Goal: Information Seeking & Learning: Learn about a topic

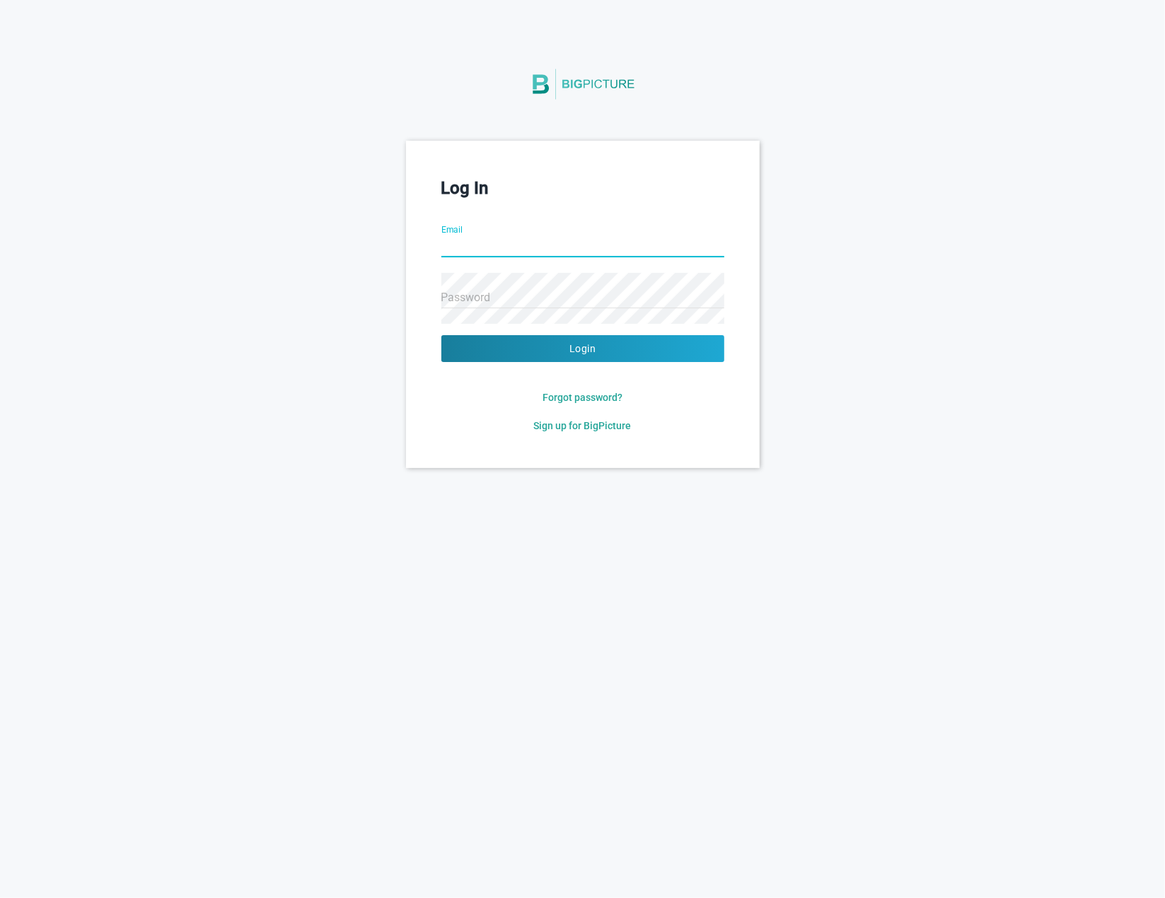
drag, startPoint x: 456, startPoint y: 226, endPoint x: 432, endPoint y: 234, distance: 25.3
click at [456, 226] on input "Email" at bounding box center [582, 247] width 283 height 51
click at [51, 272] on div "Log In Email Password Login Forgot password? Sign up for BigPicture" at bounding box center [582, 304] width 1165 height 327
click at [627, 420] on span "Sign up for BigPicture" at bounding box center [583, 425] width 98 height 11
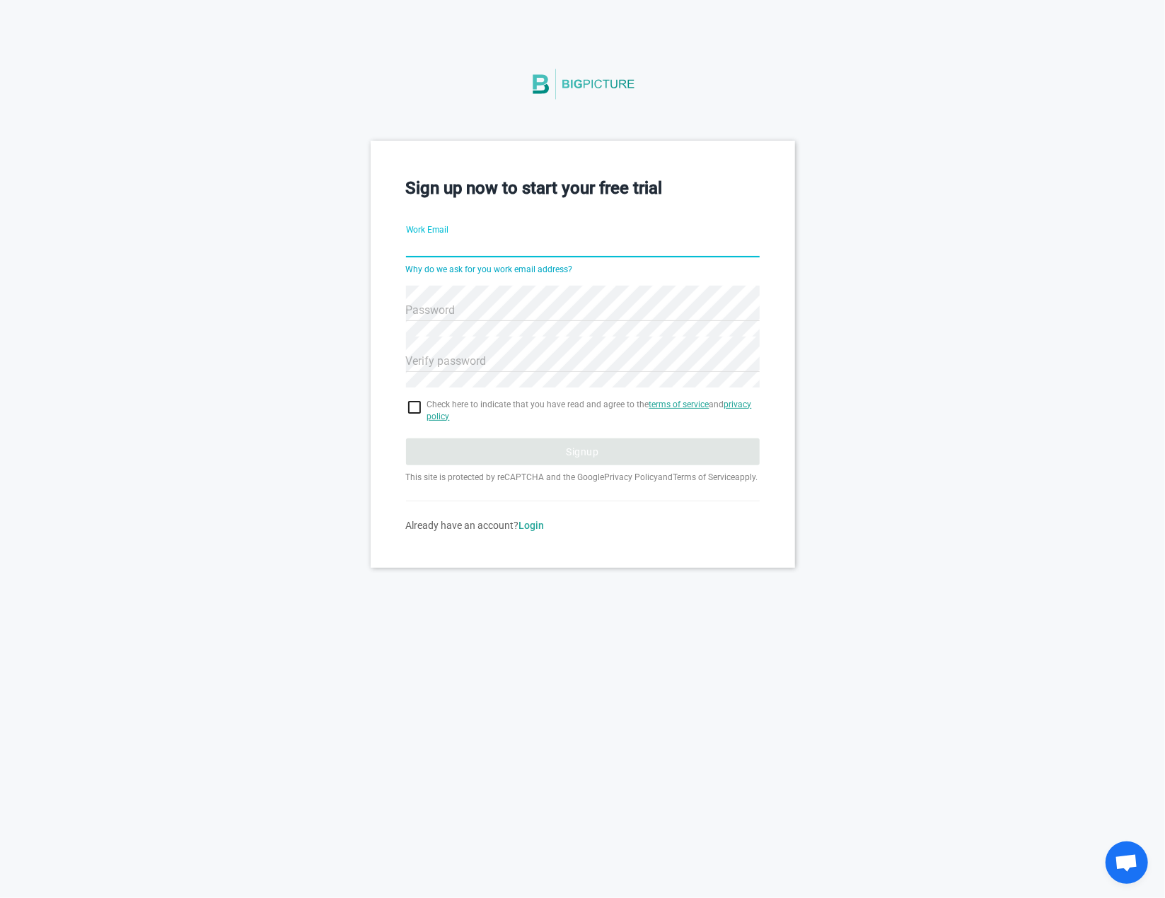
click at [714, 701] on html "Sign up now to start your free trial Work Email Why do we ask for you work emai…" at bounding box center [582, 449] width 1165 height 898
click at [553, 269] on link "Why do we ask for you work email address?" at bounding box center [489, 270] width 167 height 10
click at [438, 251] on input "Work Email" at bounding box center [583, 247] width 354 height 51
type input "[EMAIL_ADDRESS][DOMAIN_NAME]"
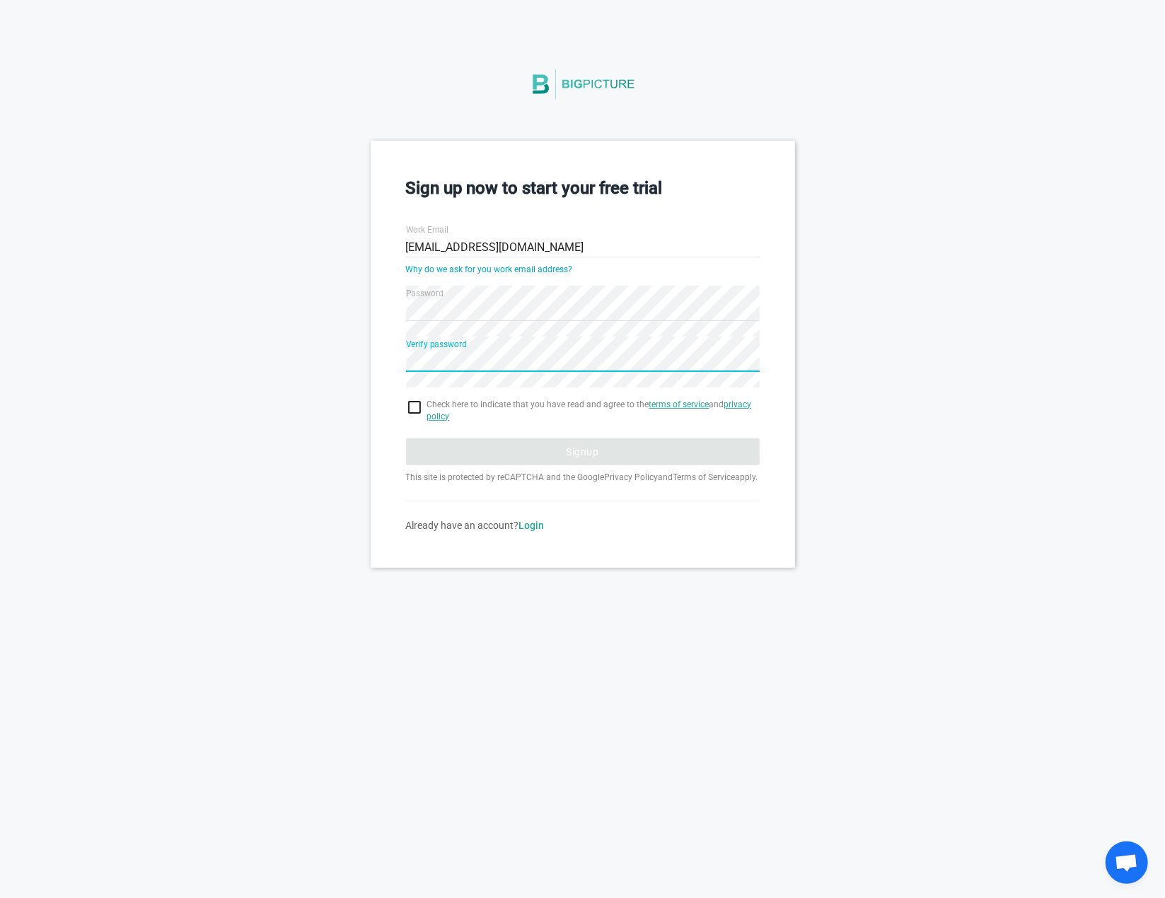
click at [417, 409] on input "checkbox" at bounding box center [583, 407] width 354 height 17
checkbox input "true"
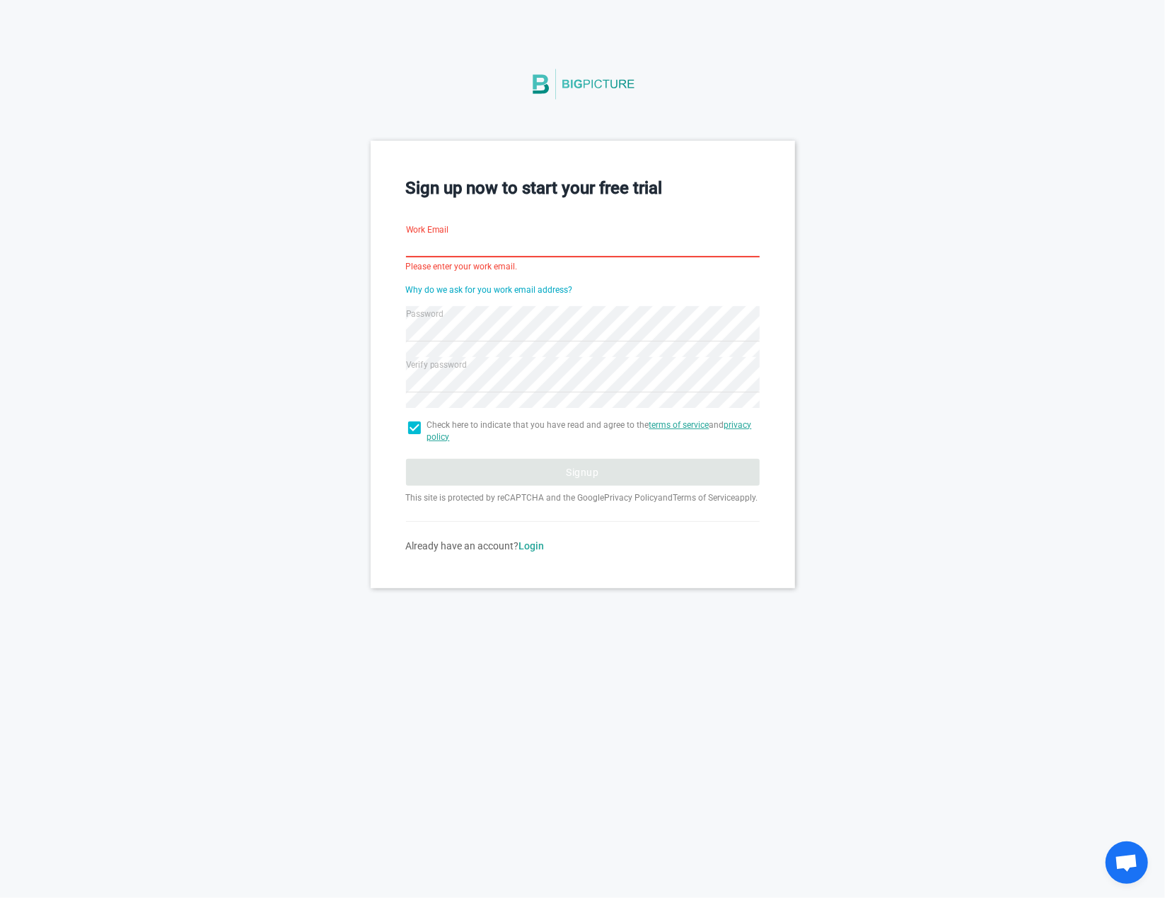
click at [441, 247] on input "Work Email" at bounding box center [583, 247] width 354 height 51
click at [464, 238] on input "Work Email" at bounding box center [583, 247] width 354 height 51
drag, startPoint x: 267, startPoint y: 306, endPoint x: 238, endPoint y: 330, distance: 38.1
click at [240, 325] on div "Sign up now to start your free trial Work Email Please enter your work email. W…" at bounding box center [582, 364] width 1165 height 447
click at [334, 690] on html "Sign up now to start your free trial Work Email Please enter your work email. W…" at bounding box center [582, 449] width 1165 height 898
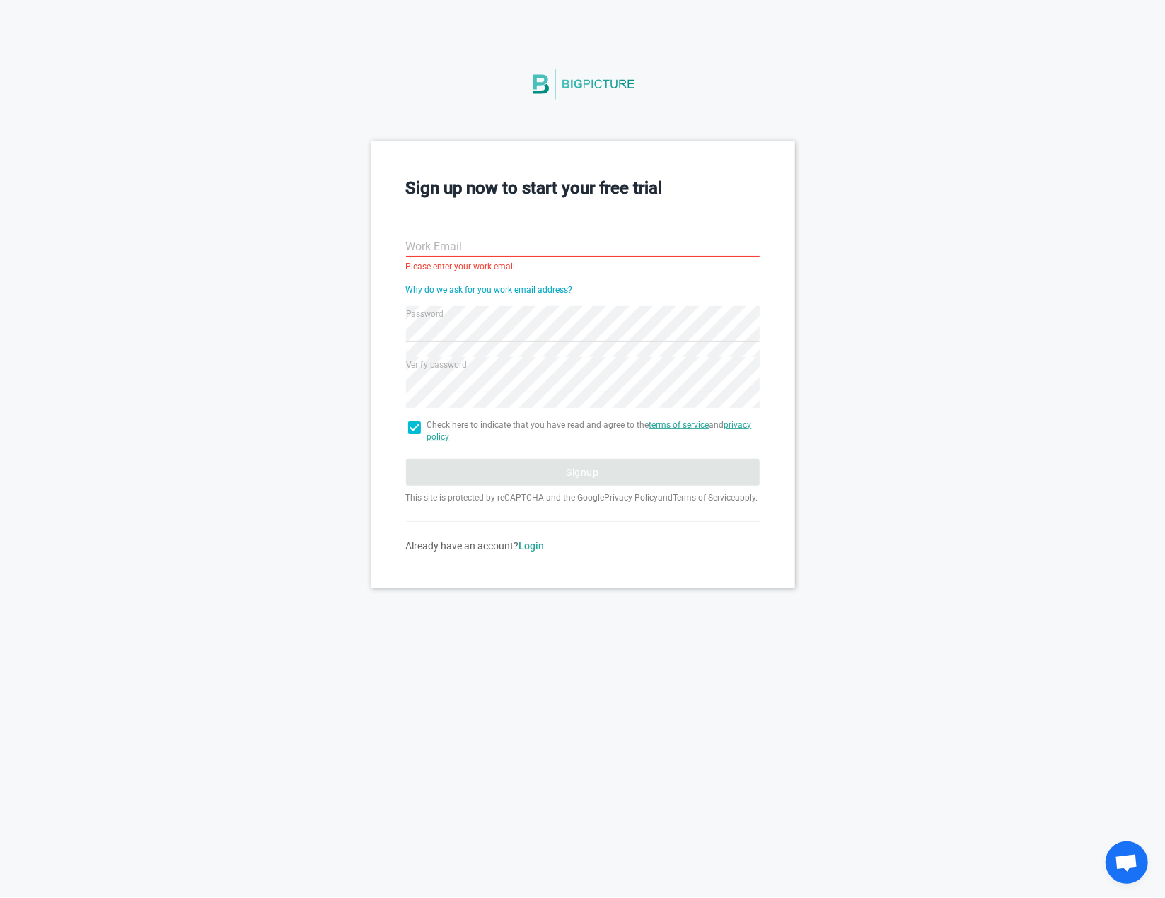
click at [1060, 458] on div "Sign up now to start your free trial Work Email Please enter your work email. W…" at bounding box center [582, 364] width 1165 height 447
click at [439, 235] on input "Work Email" at bounding box center [583, 247] width 354 height 51
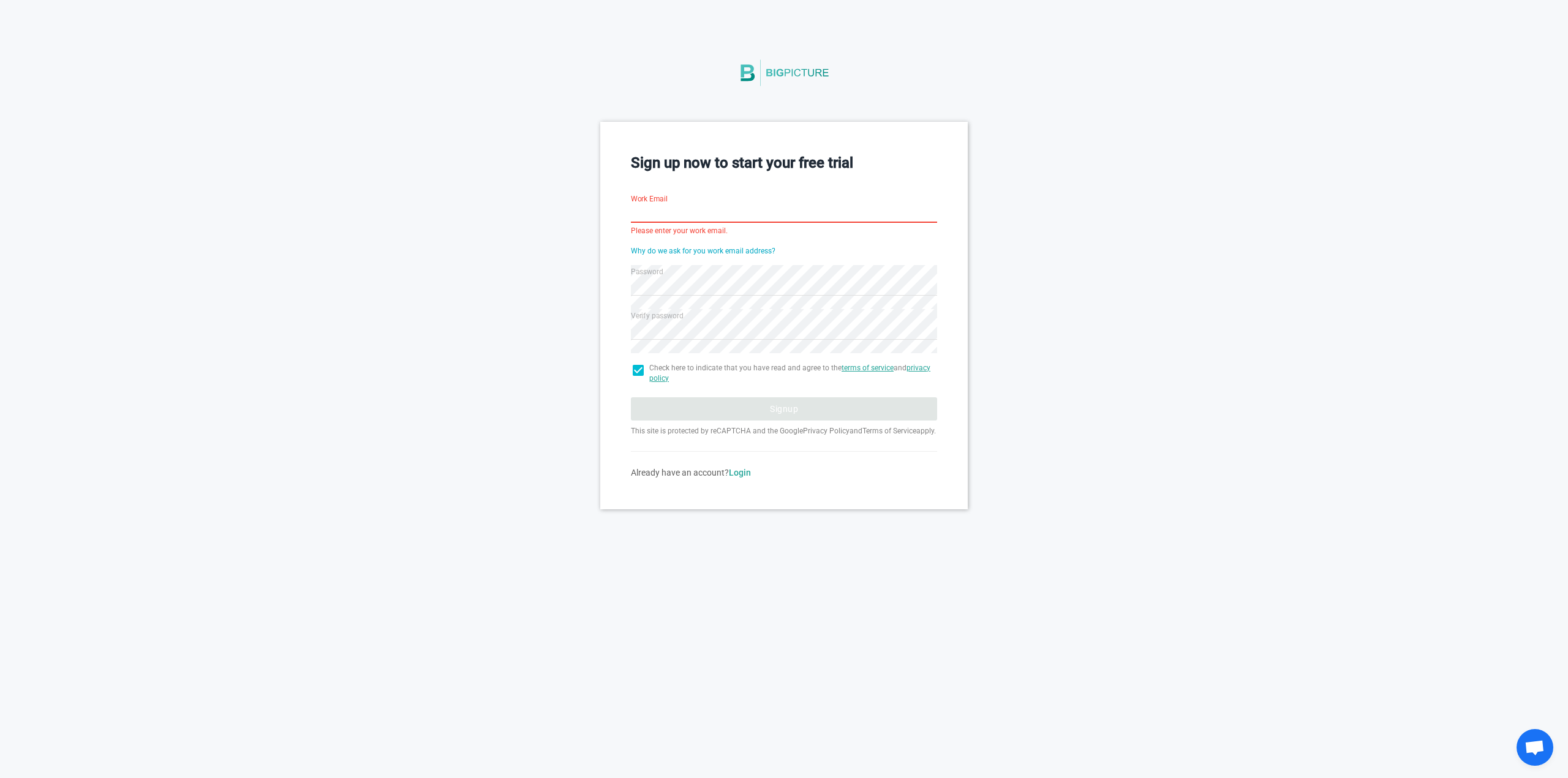
click at [744, 478] on link "Login" at bounding box center [739, 472] width 22 height 10
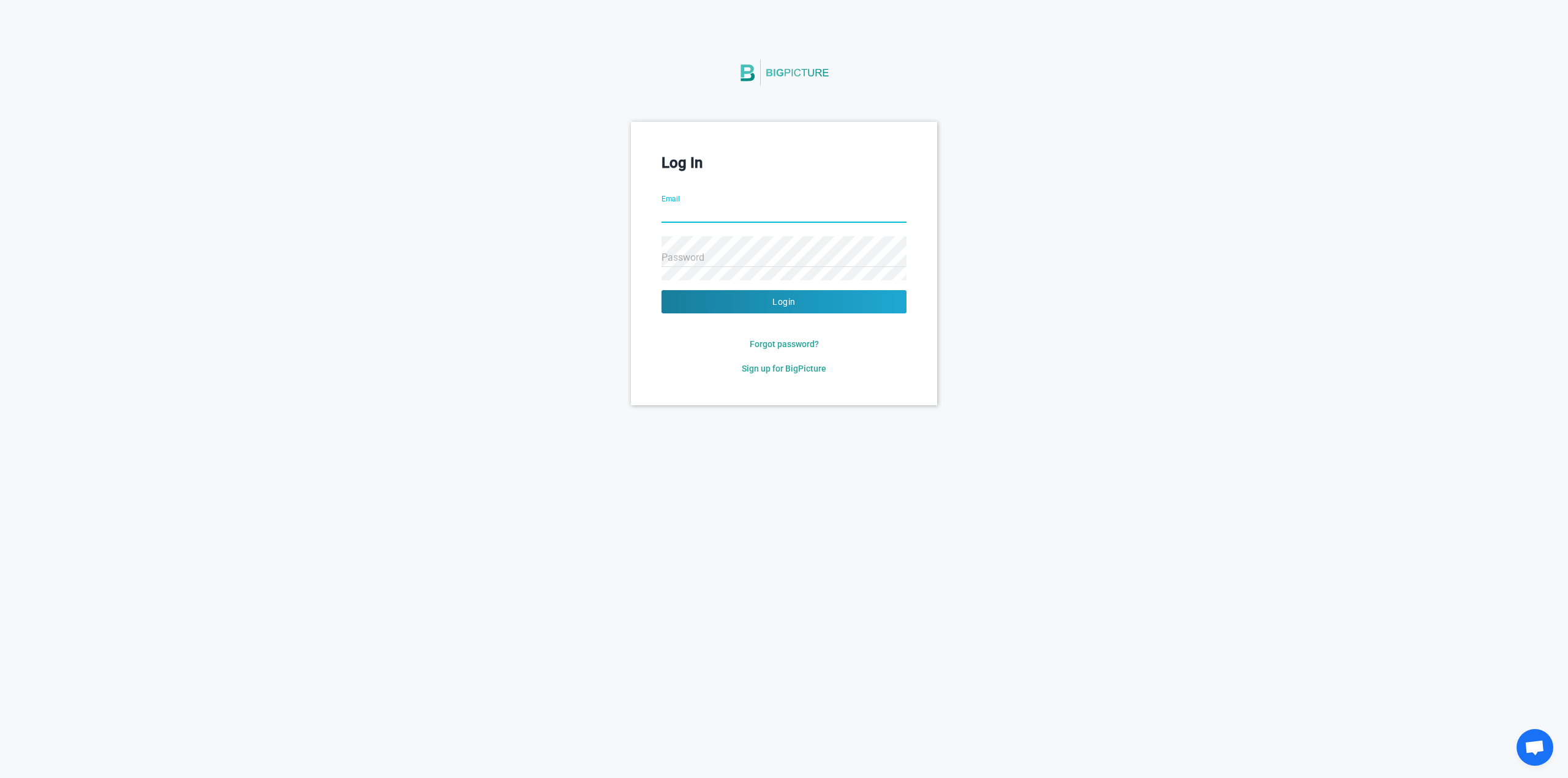
click at [713, 218] on input "Email" at bounding box center [784, 214] width 245 height 44
type input "[EMAIL_ADDRESS][DOMAIN_NAME]"
click at [661, 290] on button "Login" at bounding box center [784, 301] width 245 height 23
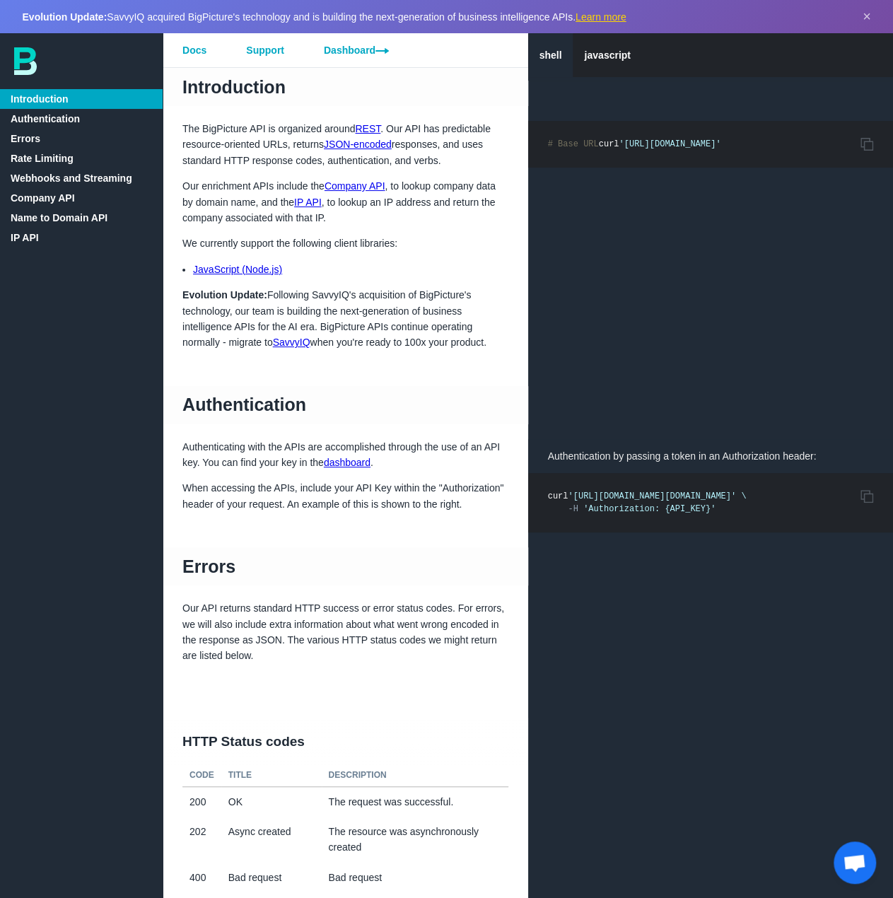
click at [48, 193] on link "Company API" at bounding box center [81, 198] width 163 height 20
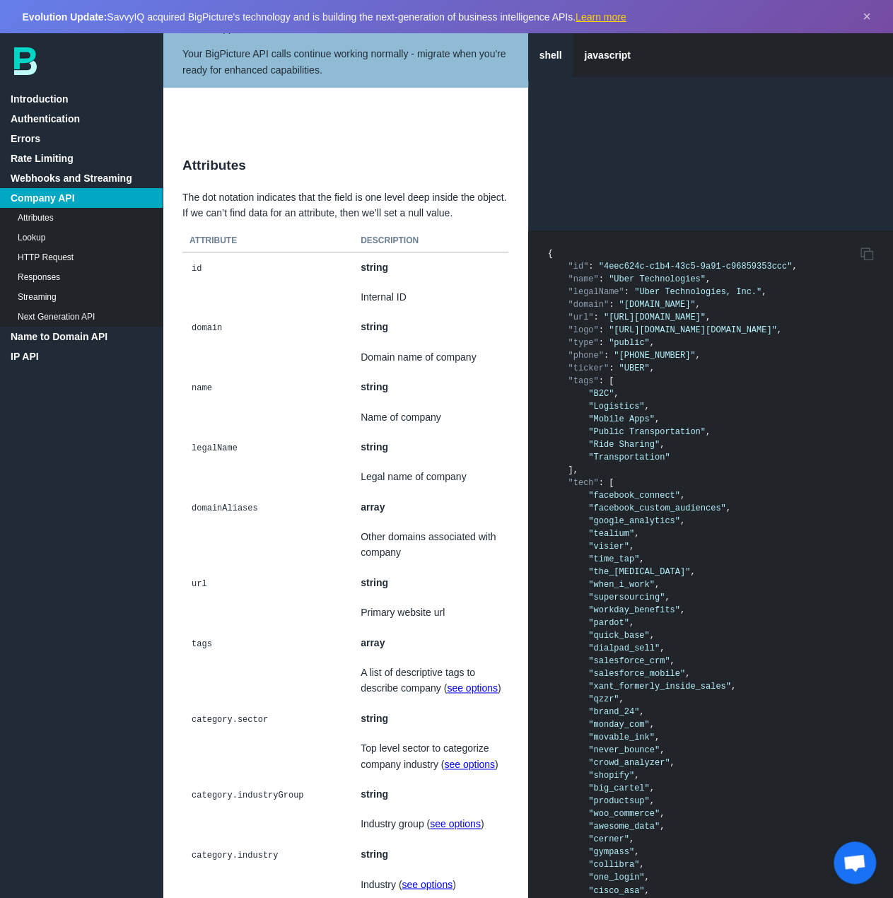
scroll to position [3115, 0]
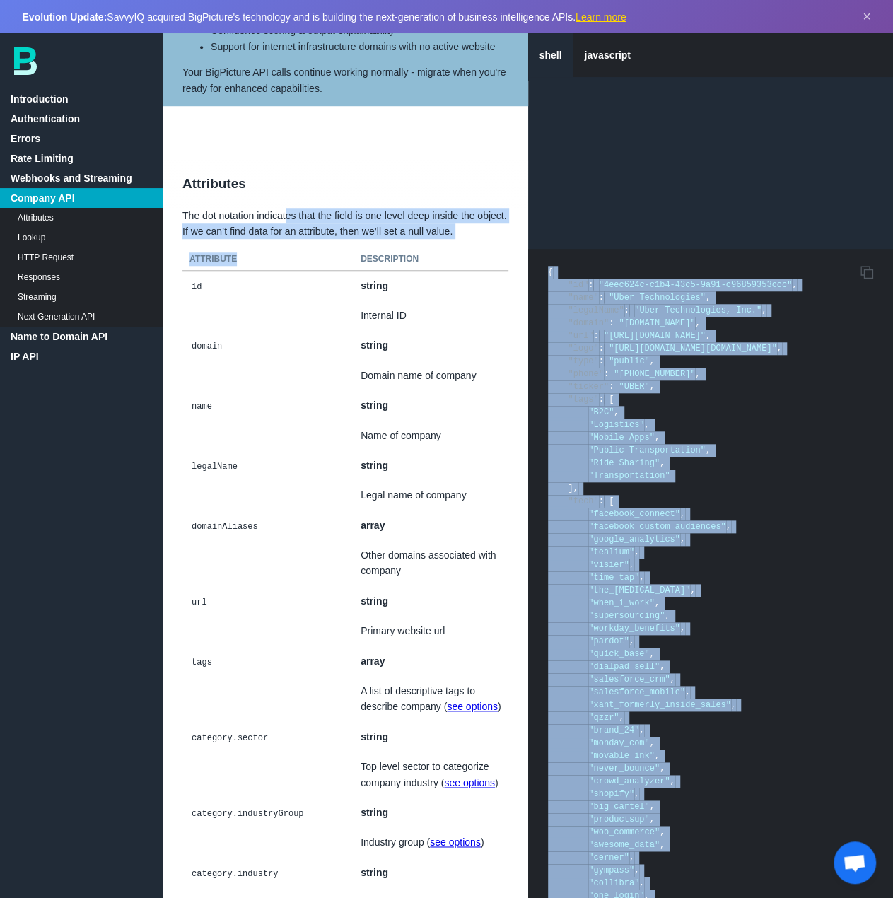
drag, startPoint x: 288, startPoint y: 204, endPoint x: 288, endPoint y: 221, distance: 17.7
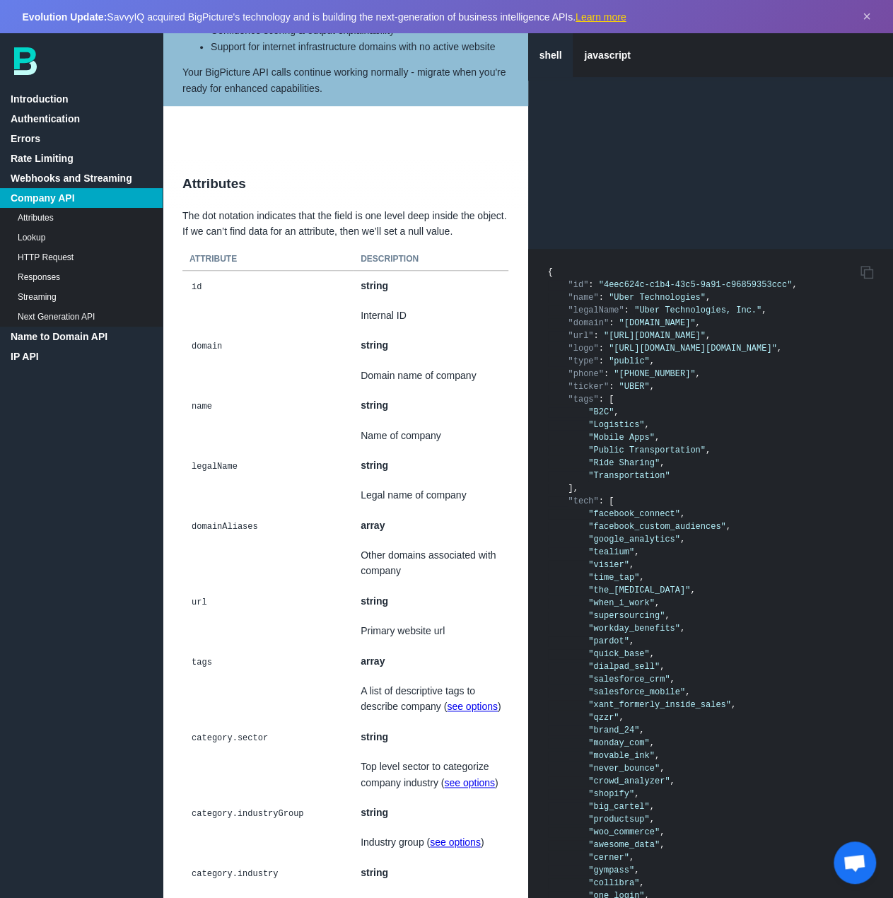
click at [245, 208] on p "The dot notation indicates that the field is one level deep inside the object. …" at bounding box center [346, 224] width 366 height 32
drag, startPoint x: 238, startPoint y: 196, endPoint x: 237, endPoint y: 209, distance: 12.8
click at [237, 209] on p "The dot notation indicates that the field is one level deep inside the object. …" at bounding box center [346, 224] width 366 height 32
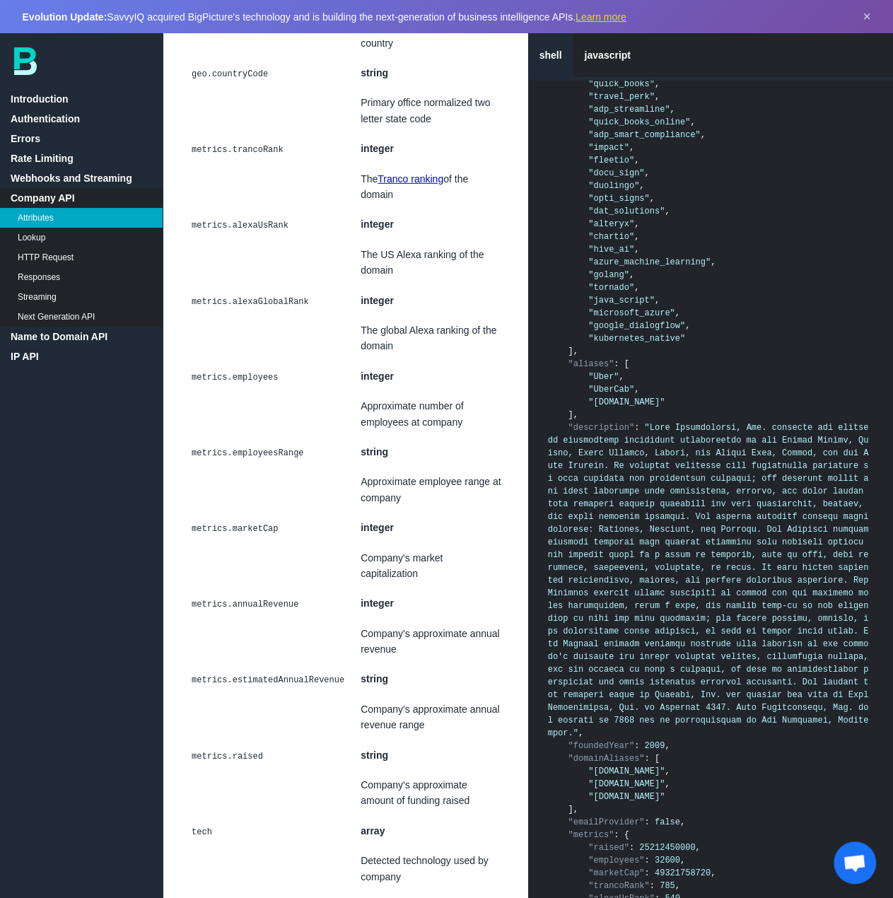
scroll to position [5025, 0]
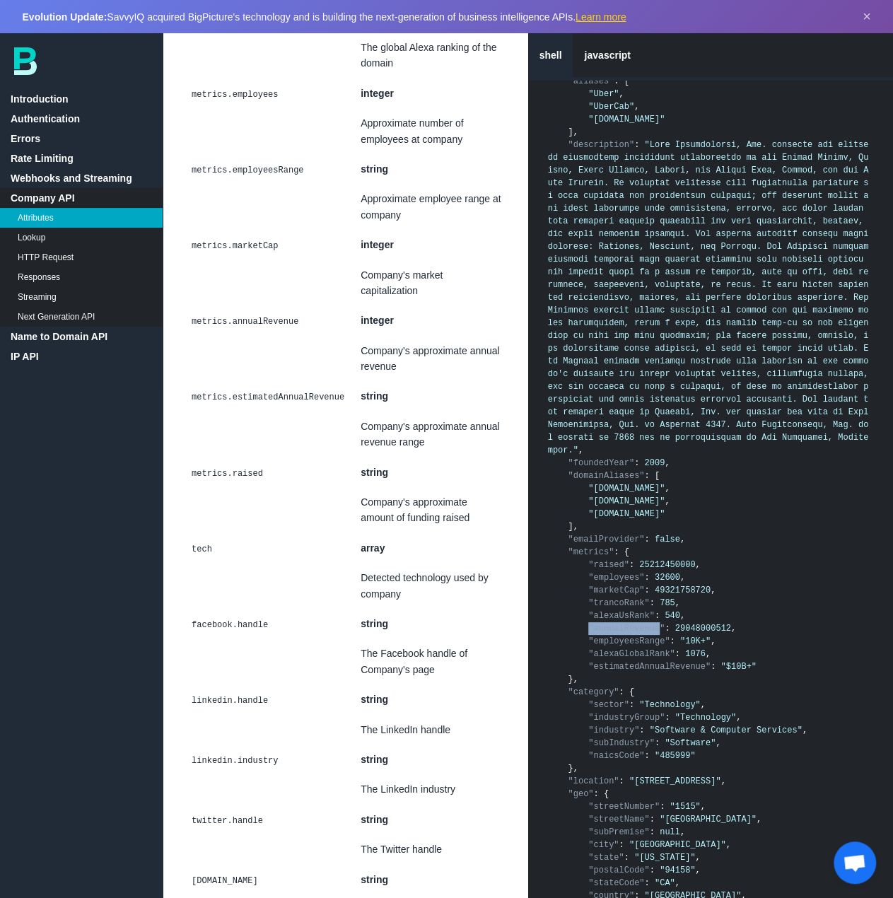
drag, startPoint x: 585, startPoint y: 583, endPoint x: 644, endPoint y: 581, distance: 58.7
click at [649, 624] on span ""annualRevenue"" at bounding box center [626, 629] width 76 height 10
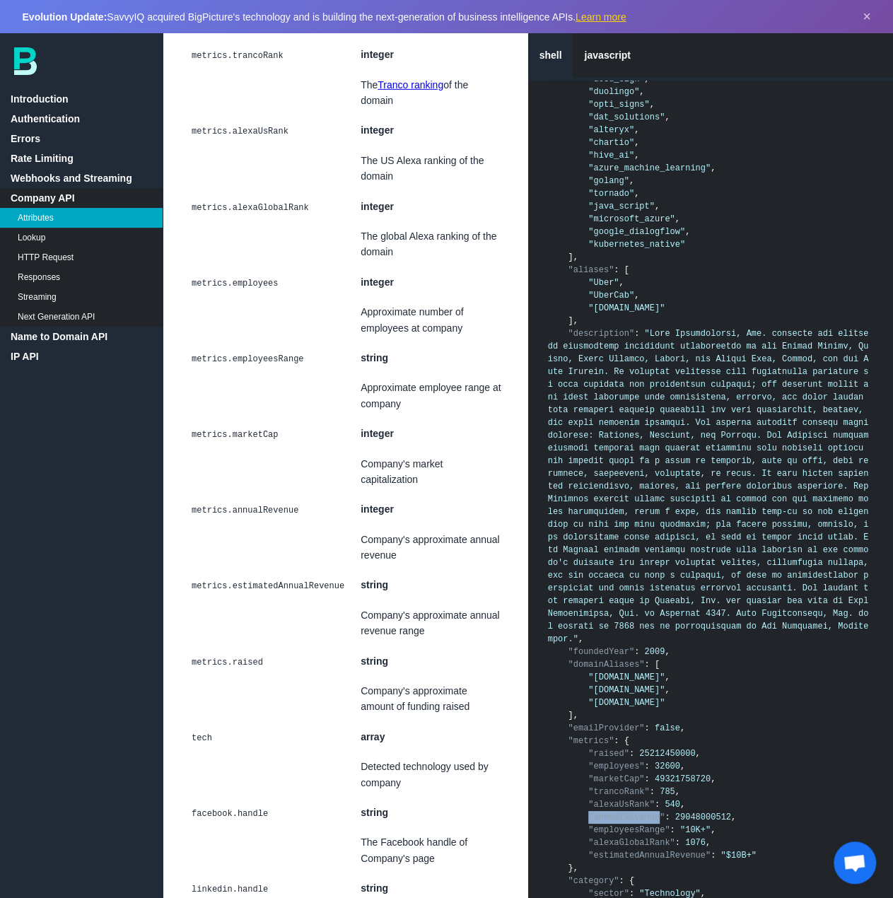
scroll to position [4812, 0]
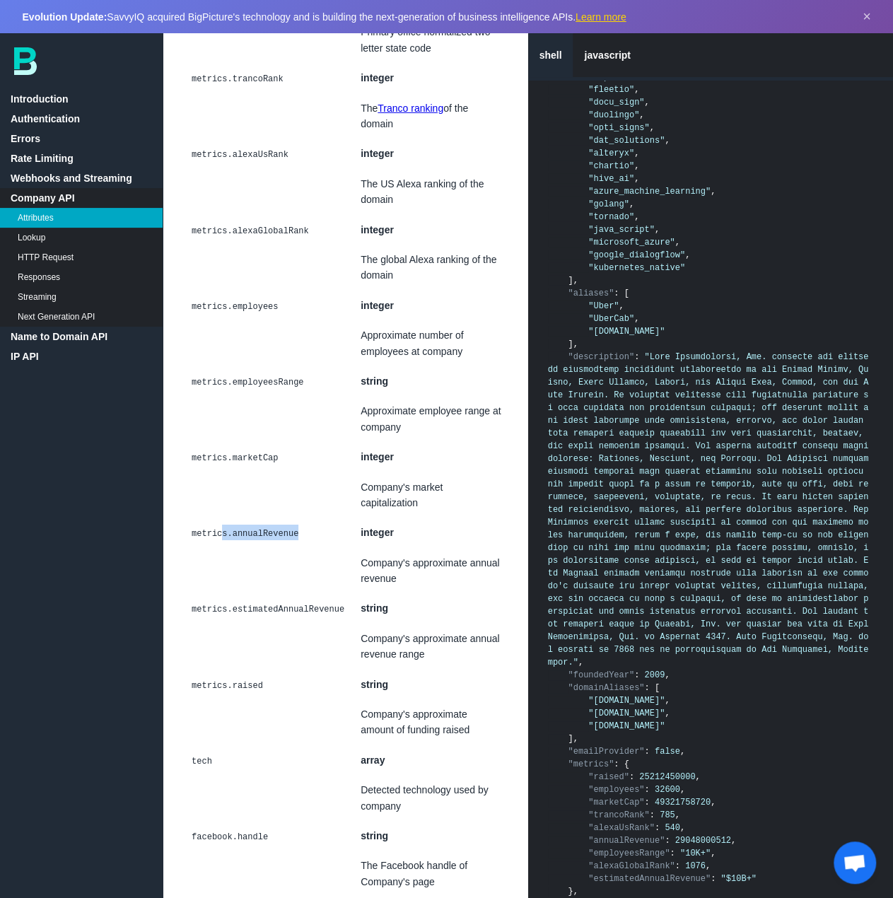
drag, startPoint x: 220, startPoint y: 466, endPoint x: 291, endPoint y: 468, distance: 70.7
click at [291, 527] on code "metrics.annualRevenue" at bounding box center [245, 534] width 111 height 14
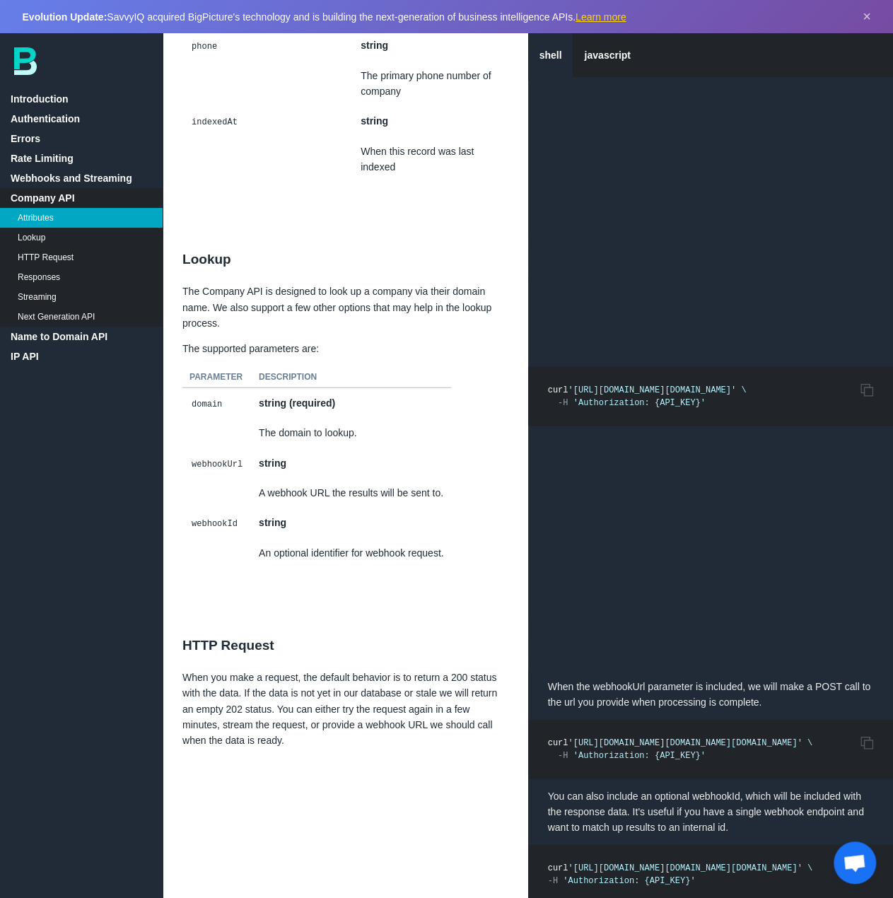
scroll to position [6651, 0]
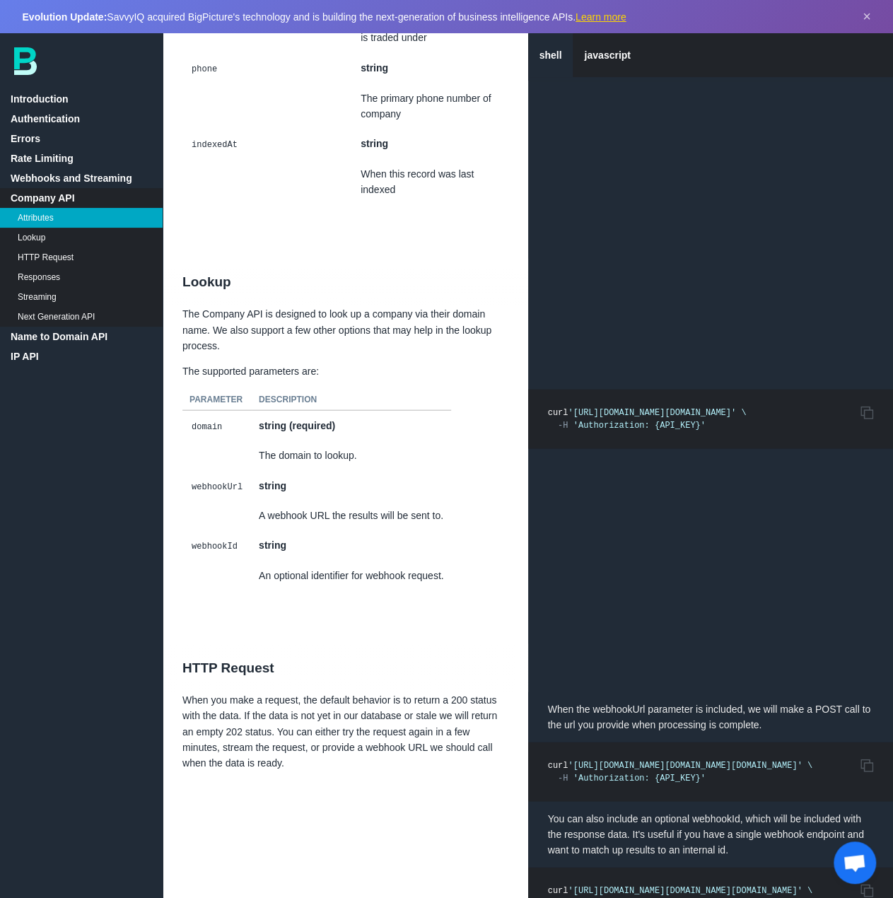
click at [873, 389] on pre "Copy to Clipboard curl 'https://company.bigpicture.io/v1/companies/find?domain=…" at bounding box center [711, 418] width 366 height 59
click at [867, 406] on icon at bounding box center [867, 412] width 13 height 13
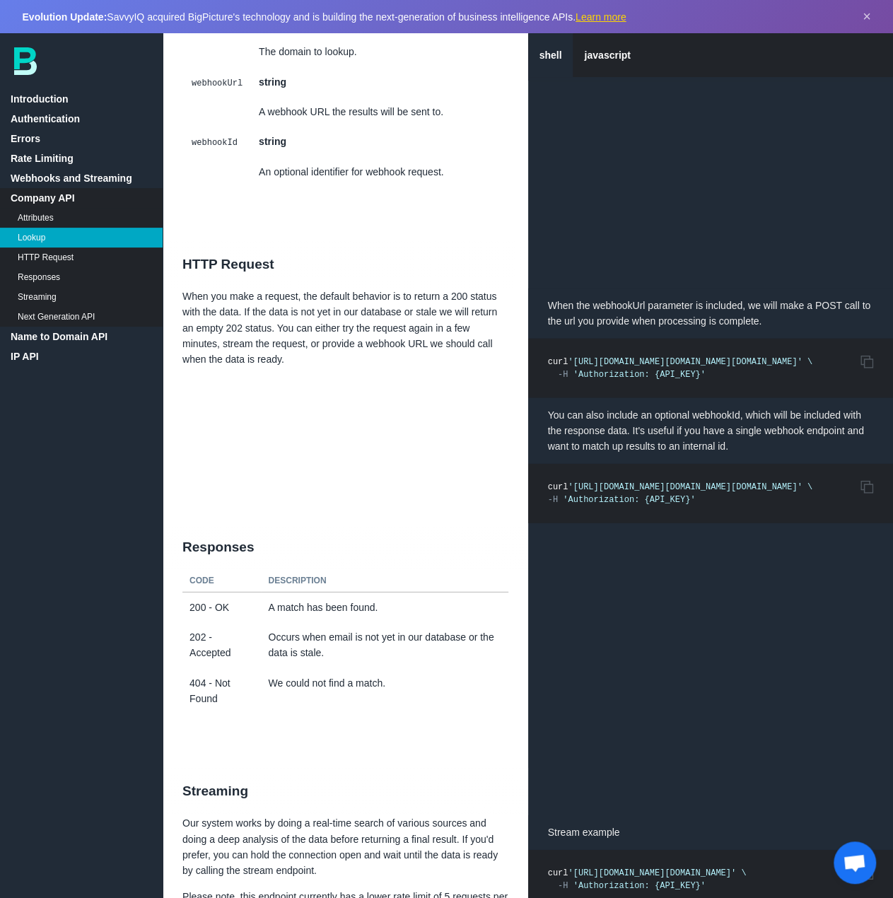
scroll to position [7146, 0]
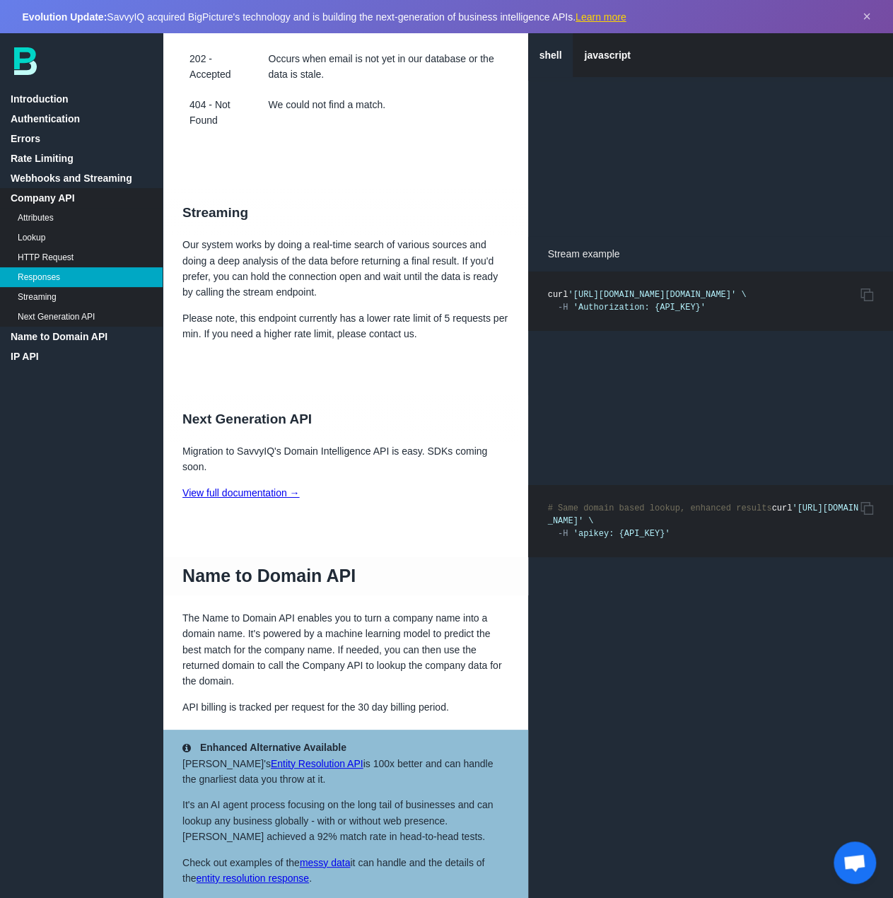
scroll to position [7712, 0]
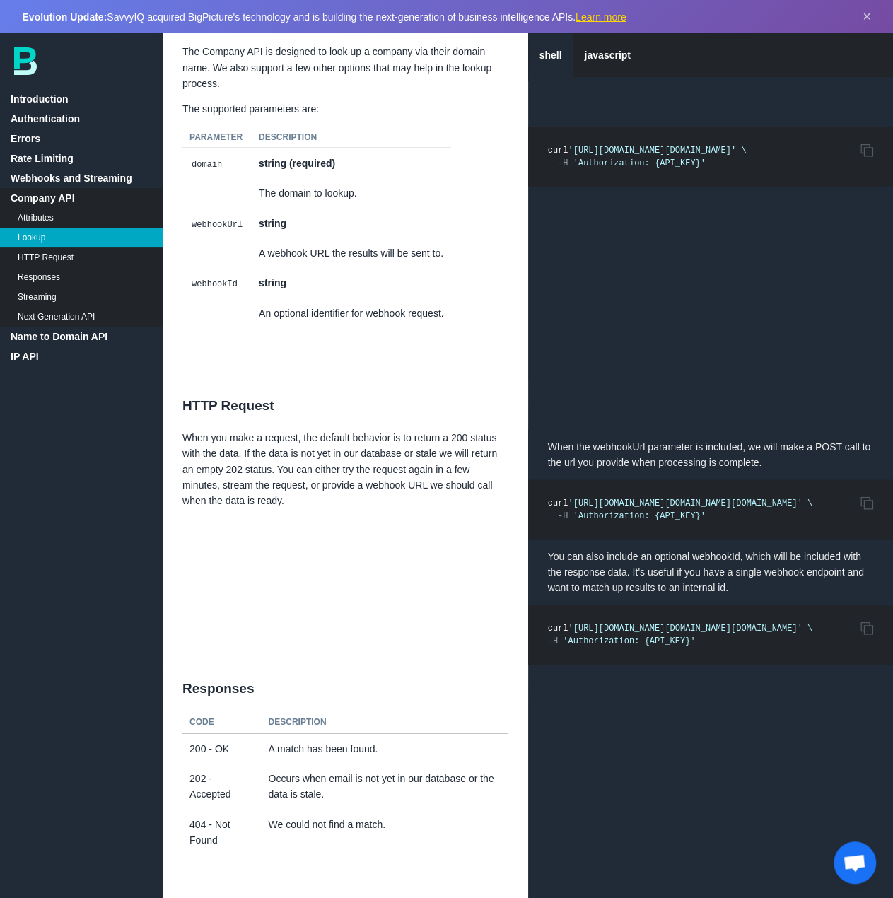
scroll to position [6863, 0]
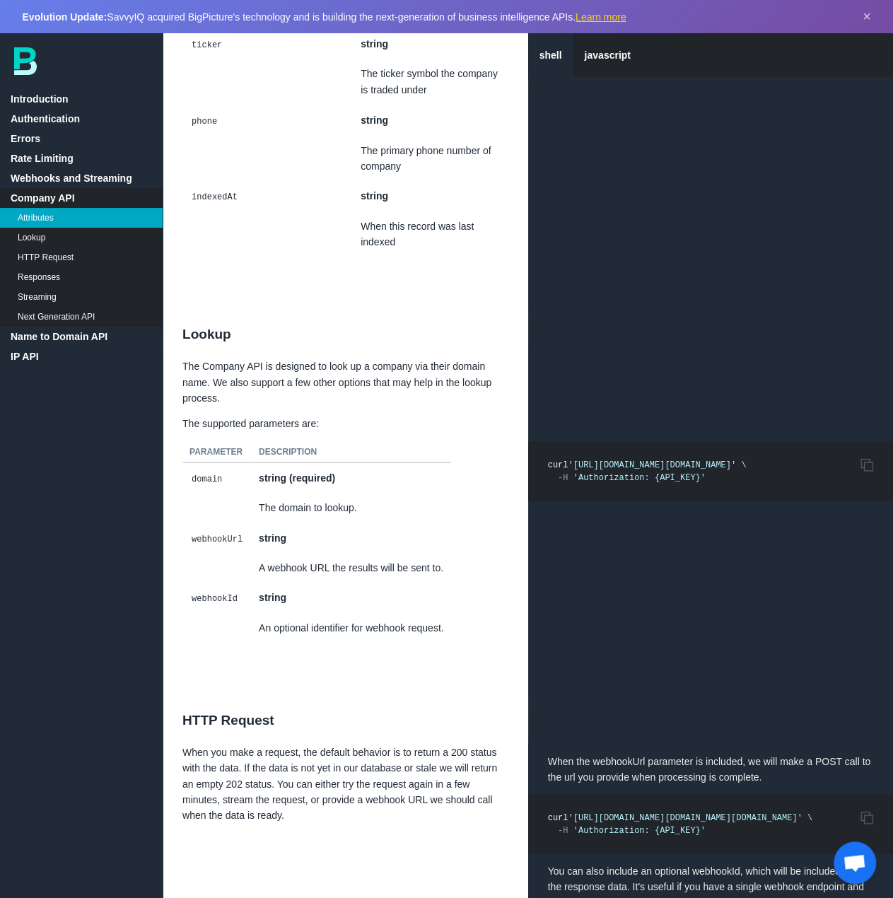
scroll to position [6510, 0]
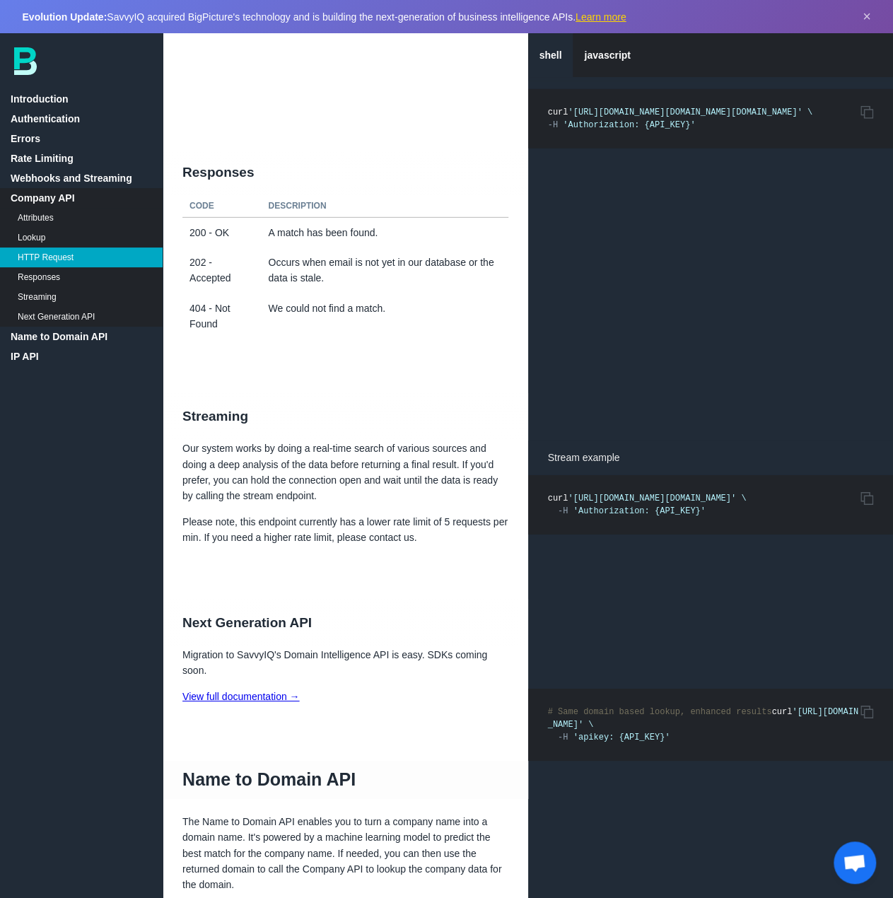
scroll to position [7641, 0]
click at [70, 223] on link "Attributes" at bounding box center [81, 218] width 163 height 20
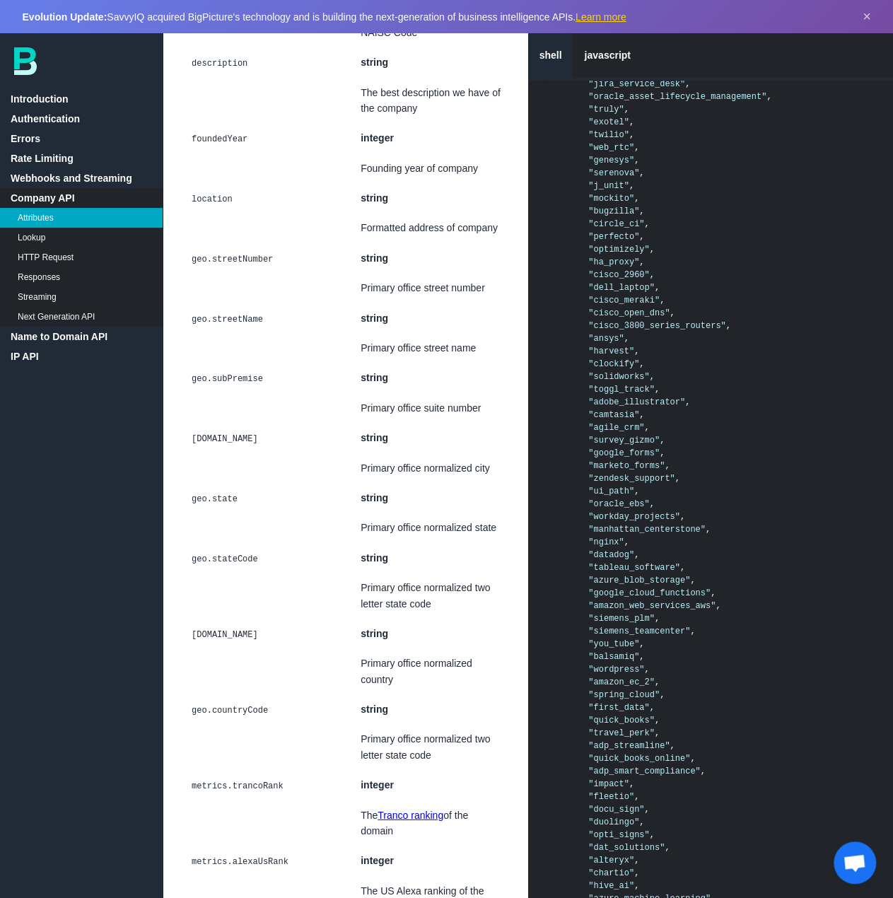
scroll to position [4317, 0]
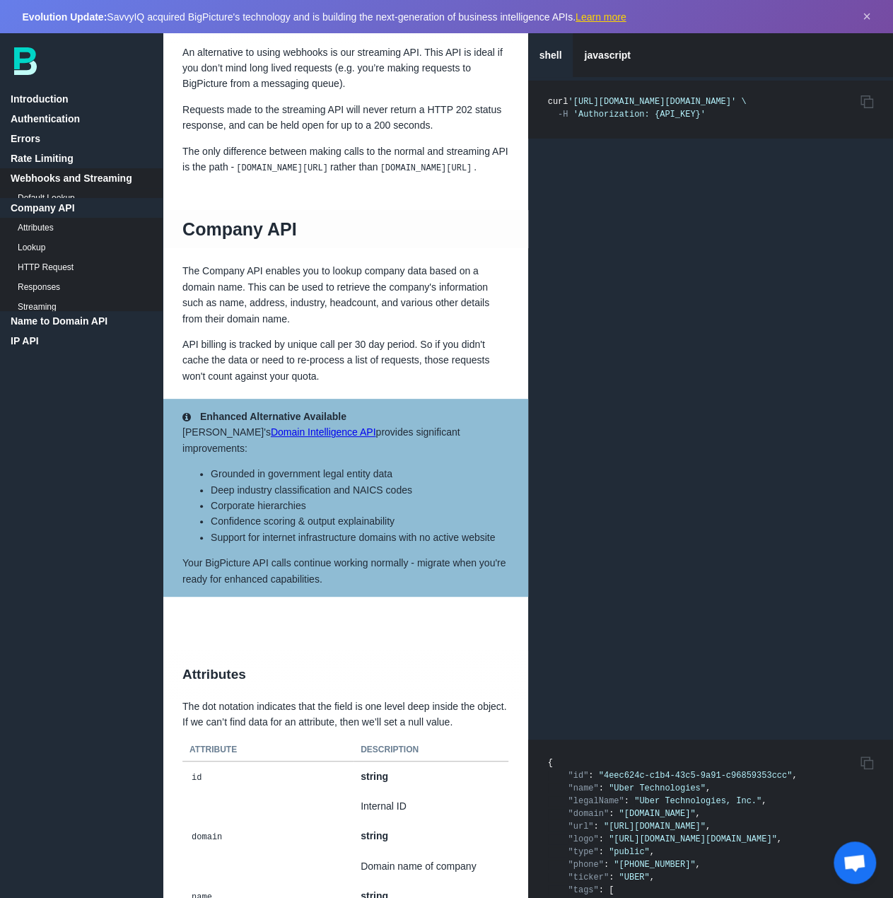
scroll to position [2620, 0]
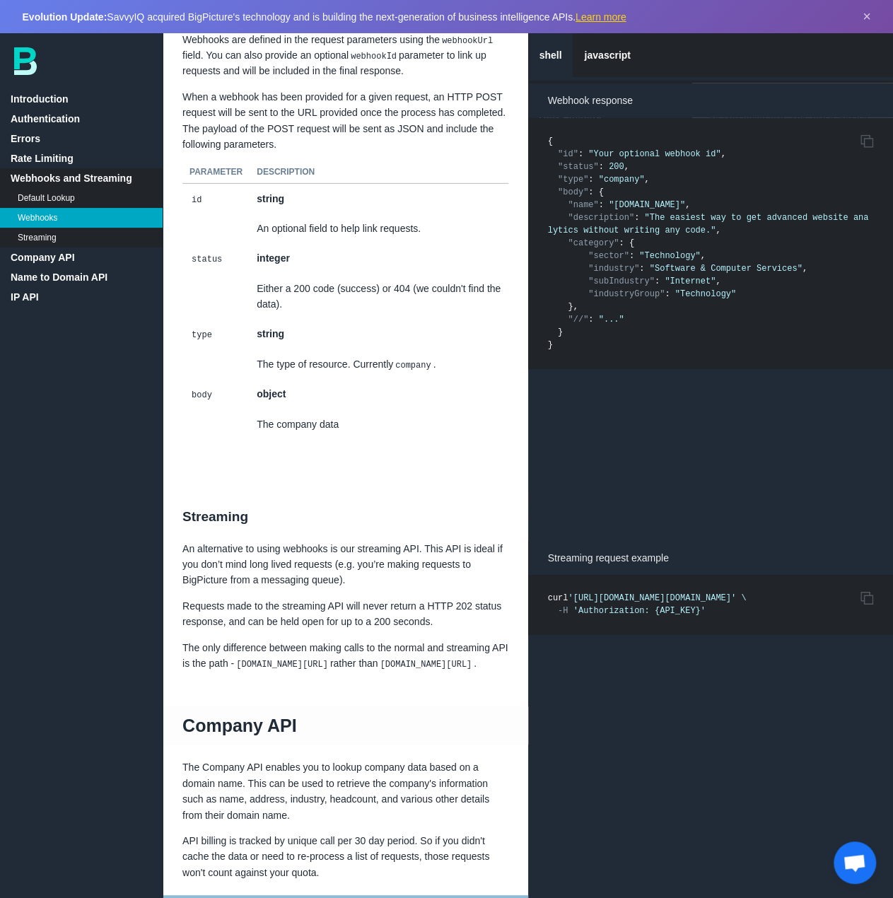
scroll to position [2125, 0]
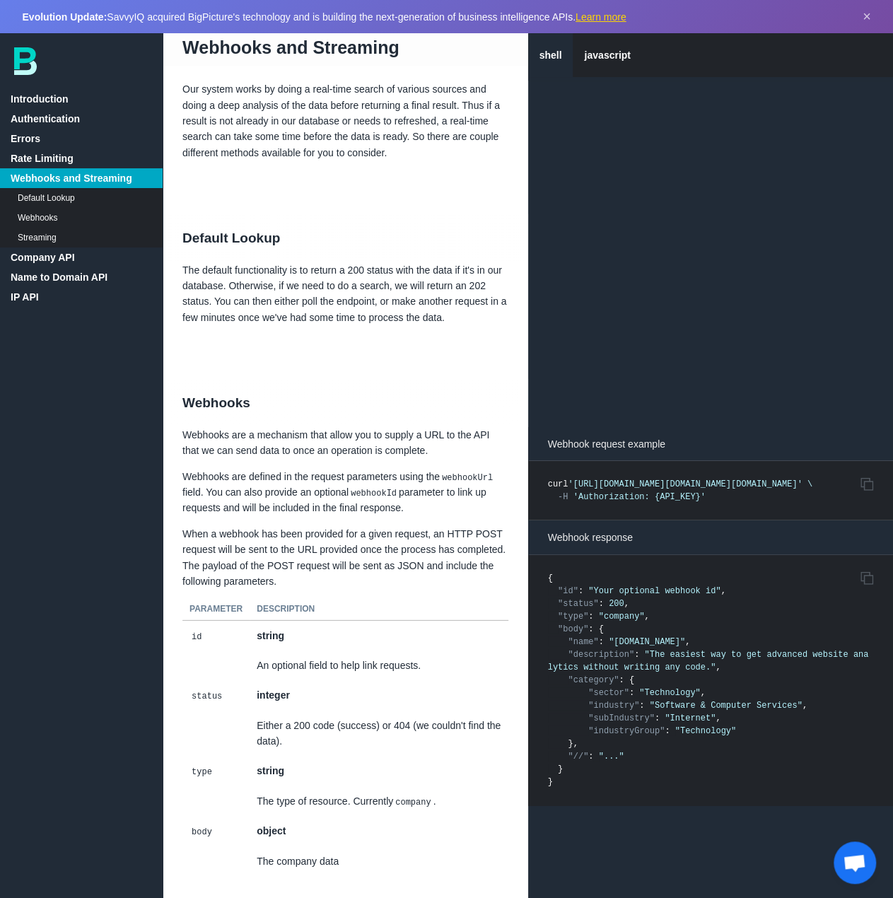
scroll to position [1630, 0]
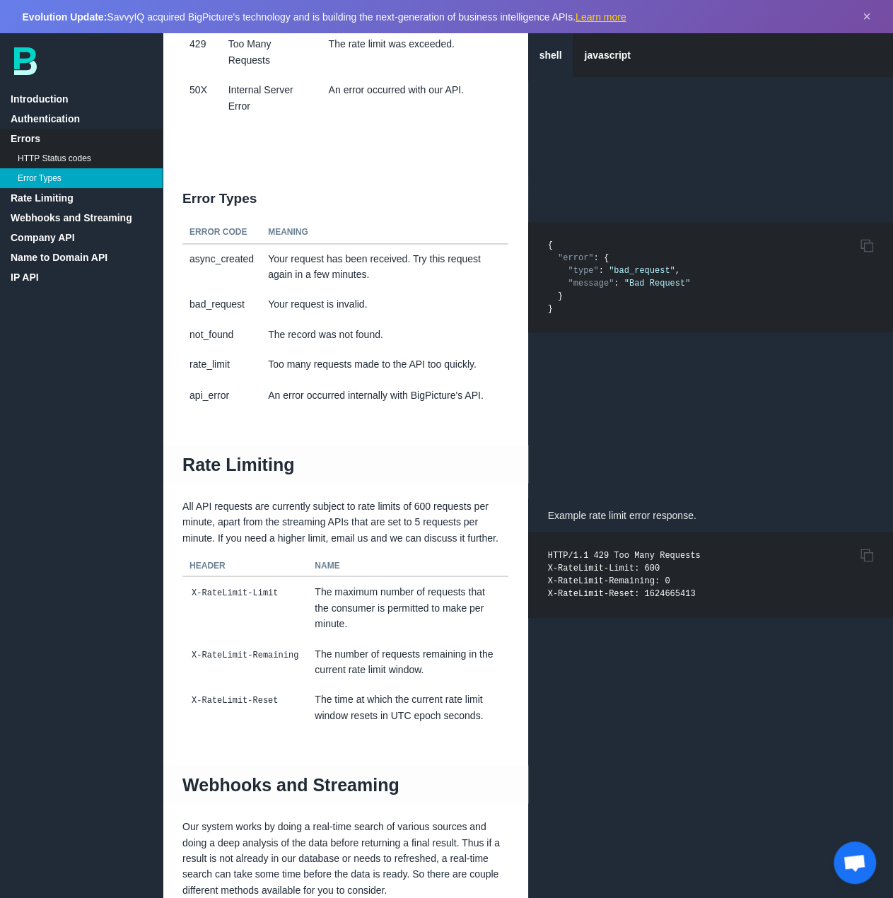
scroll to position [922, 0]
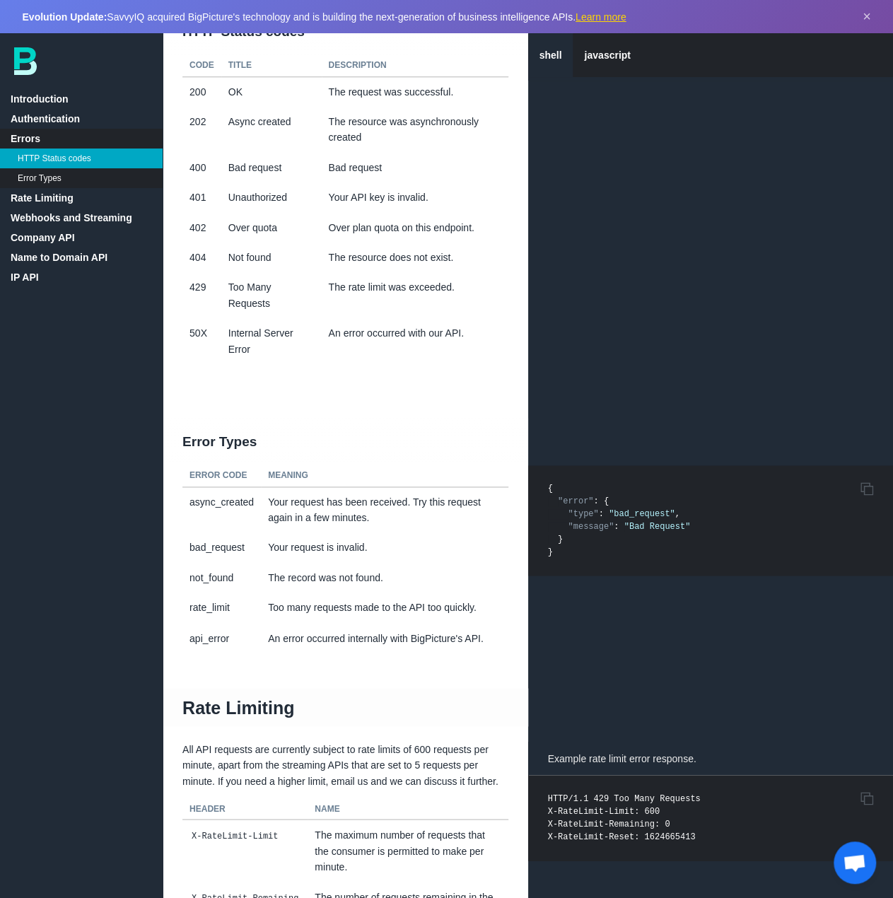
scroll to position [74, 0]
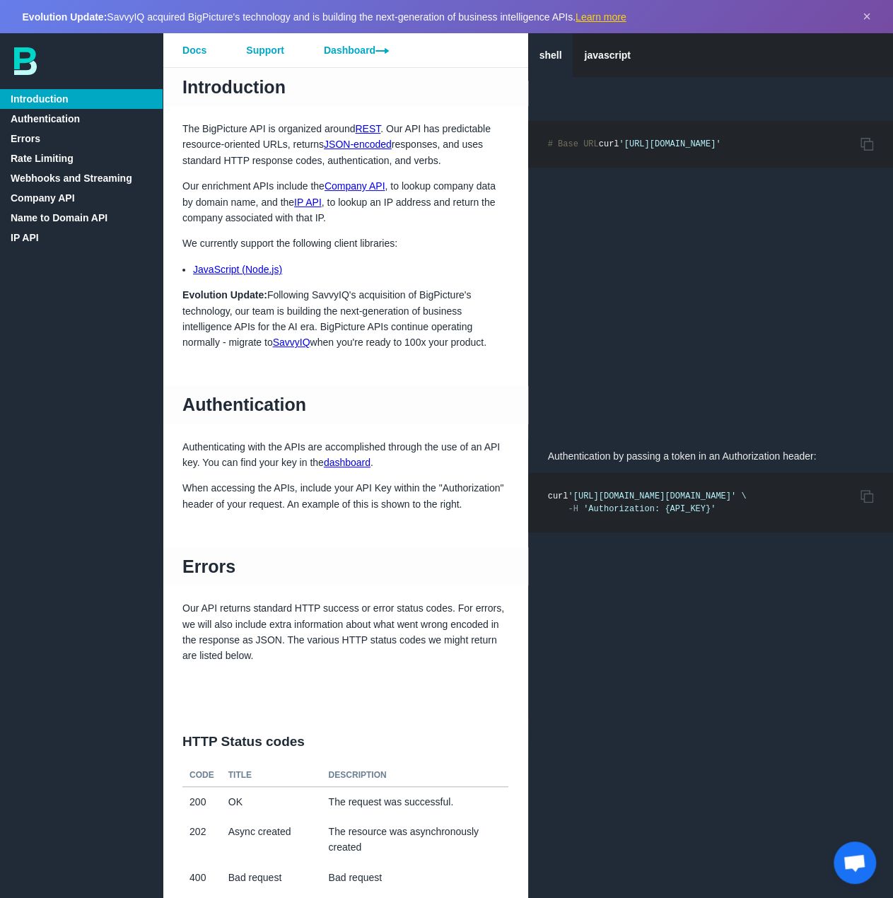
scroll to position [212, 0]
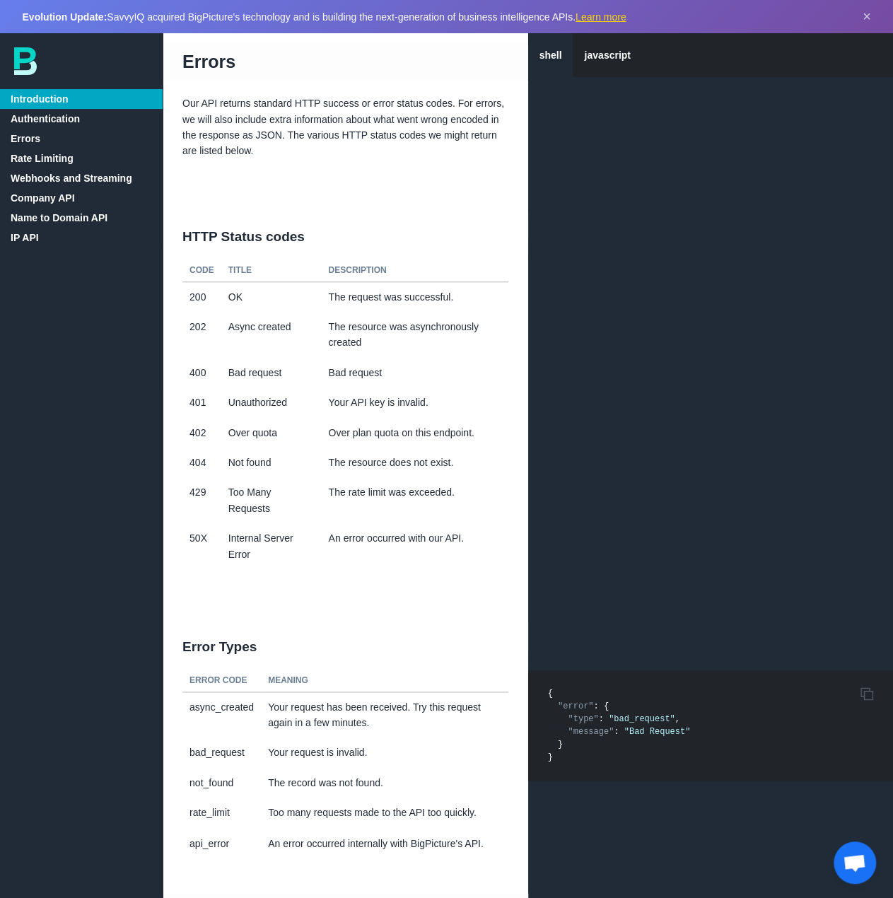
scroll to position [566, 0]
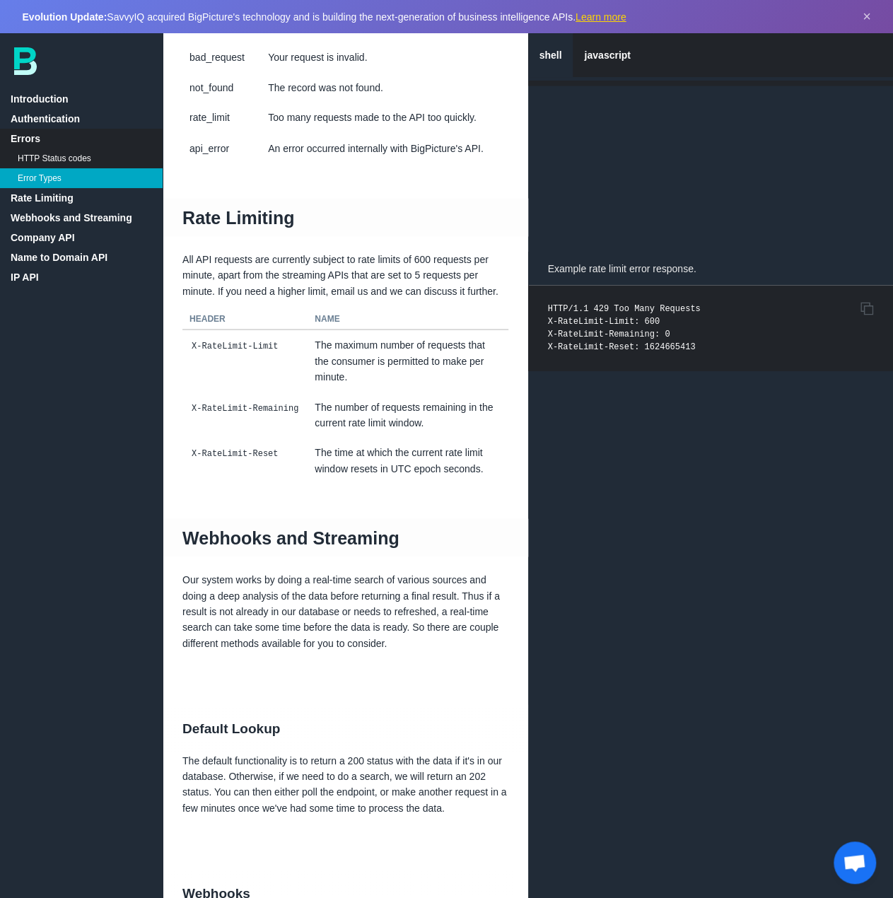
scroll to position [1202, 0]
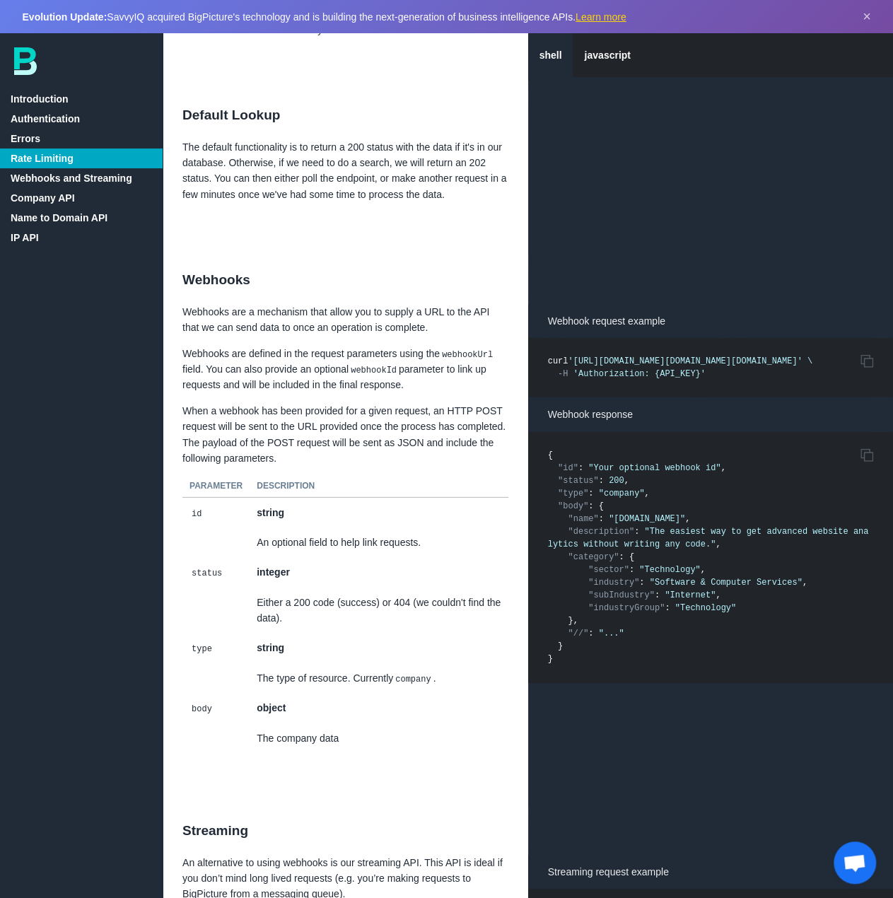
scroll to position [1839, 0]
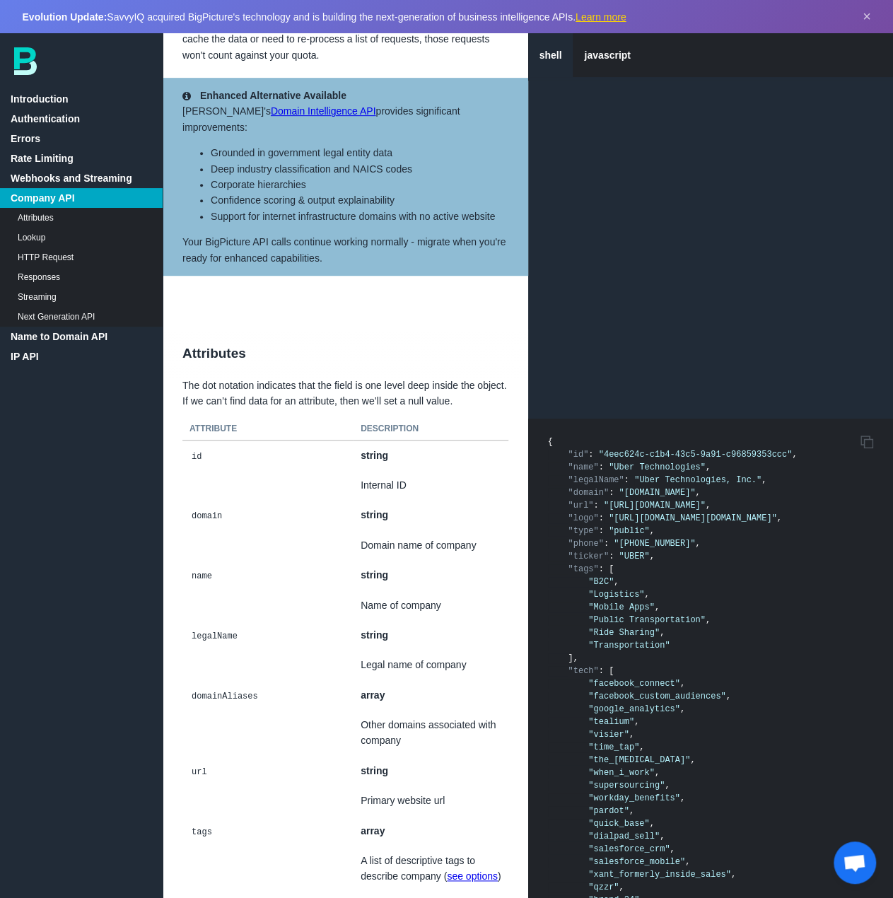
scroll to position [2971, 0]
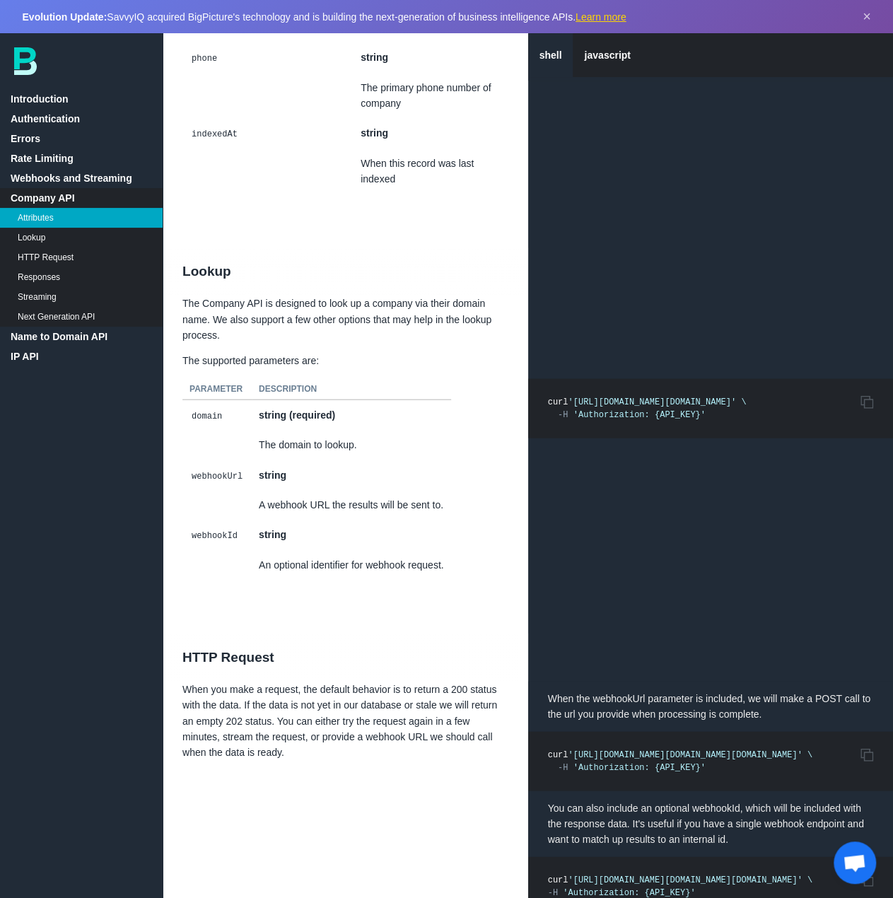
scroll to position [6719, 0]
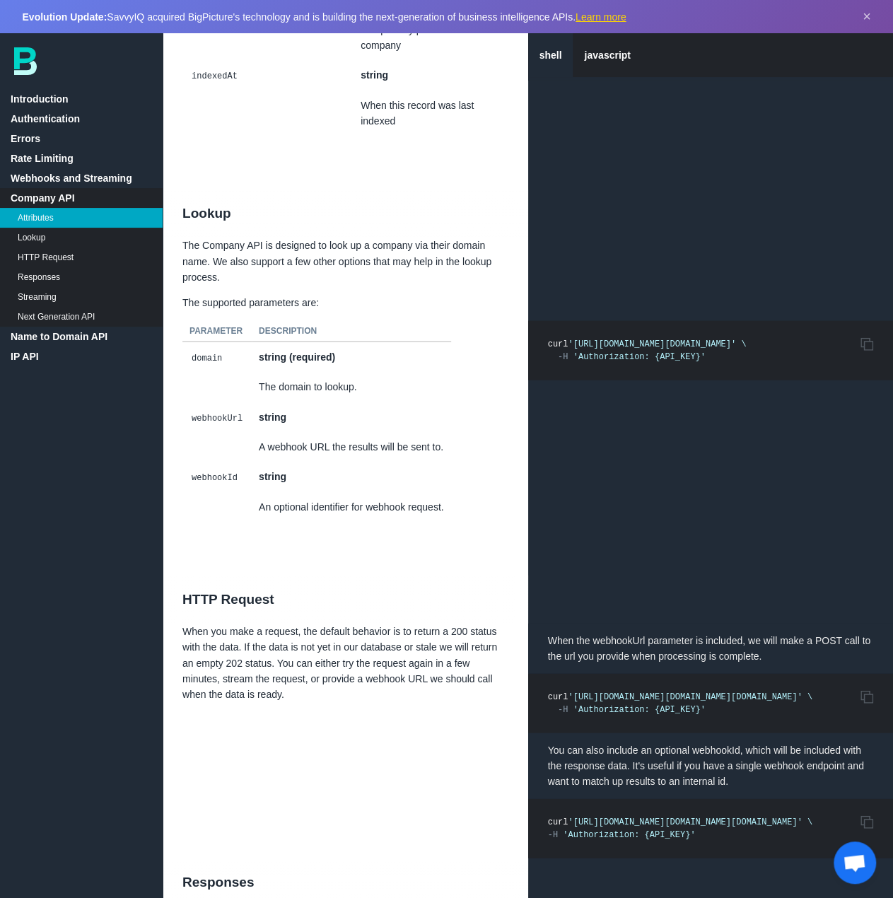
click at [32, 357] on link "IP API" at bounding box center [81, 357] width 163 height 20
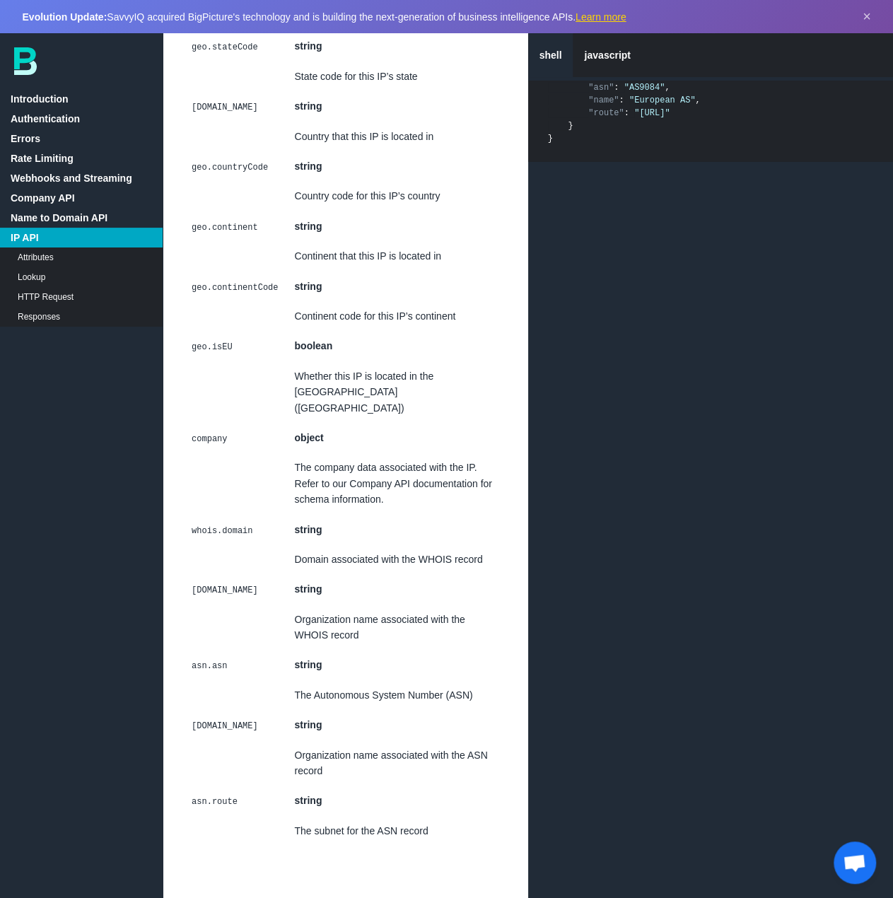
scroll to position [10546, 0]
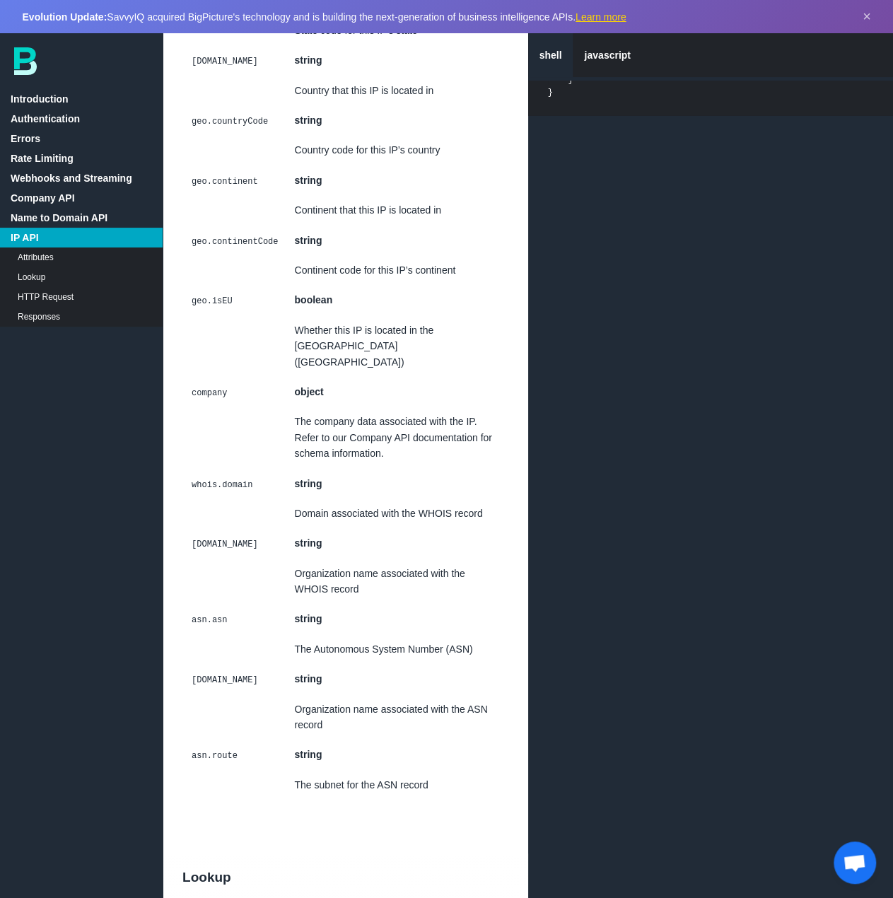
click at [54, 198] on link "Company API" at bounding box center [81, 198] width 163 height 20
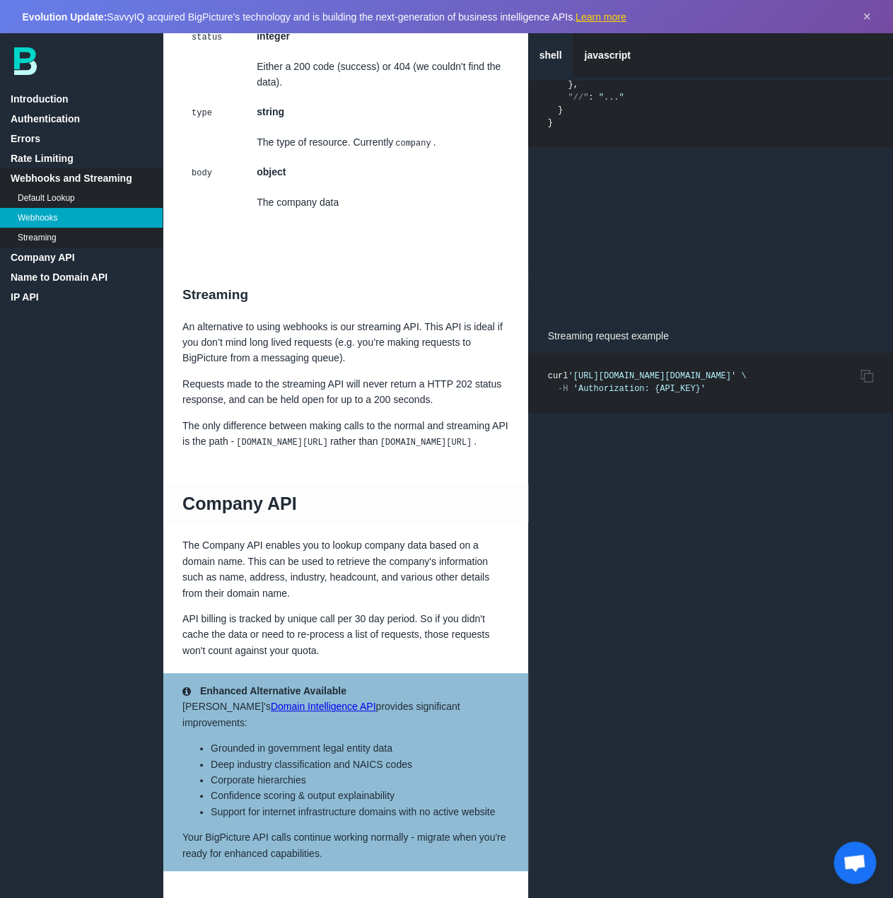
scroll to position [2337, 0]
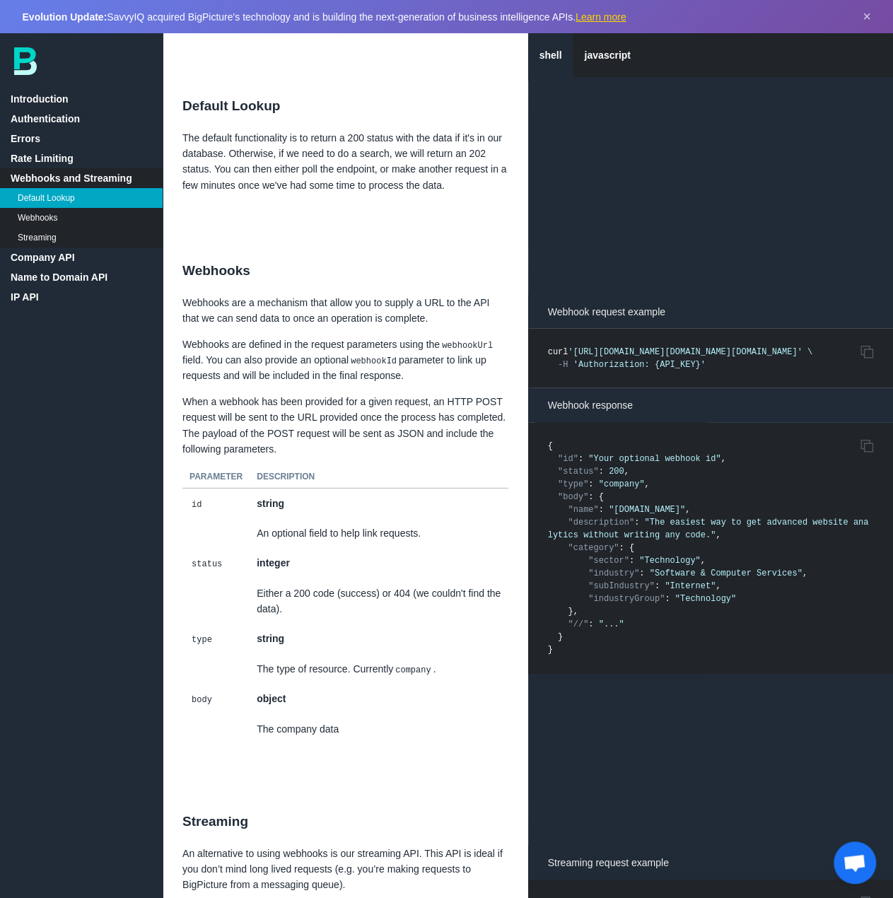
scroll to position [1771, 0]
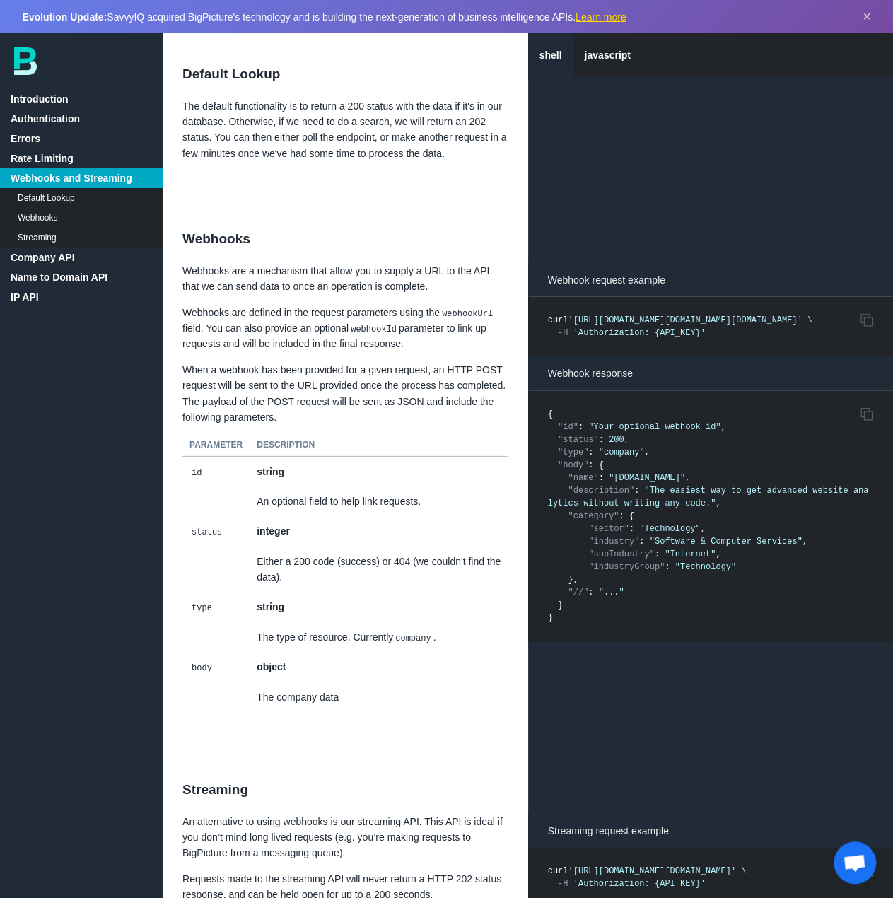
scroll to position [1912, 0]
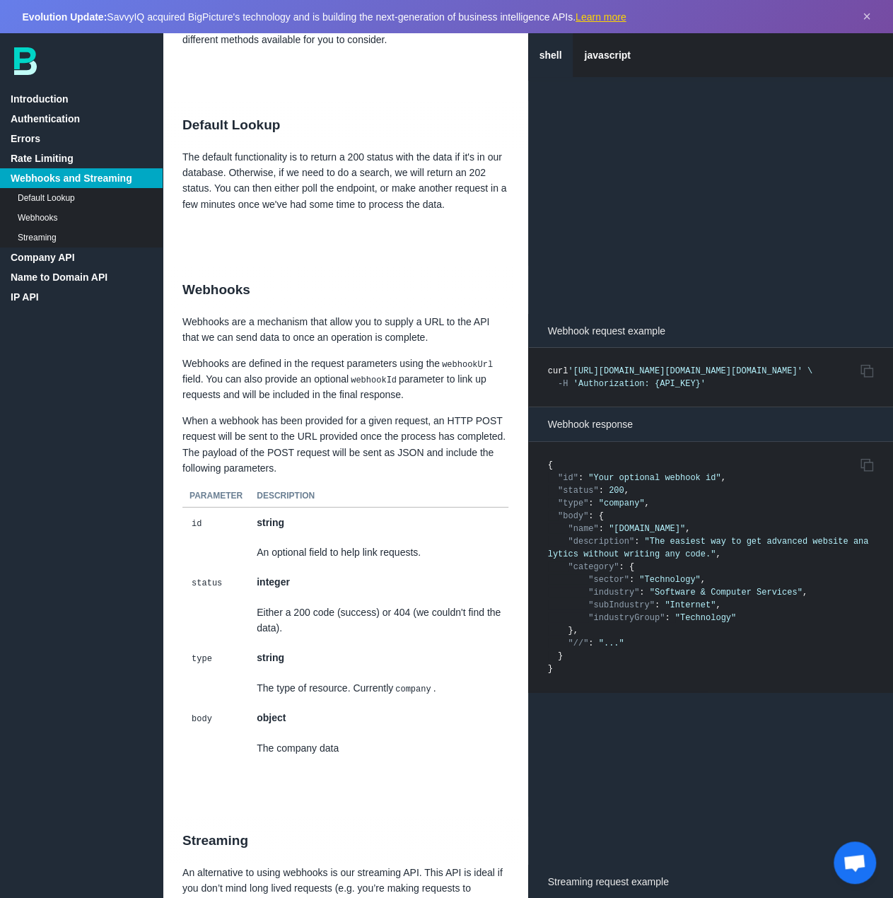
scroll to position [1700, 0]
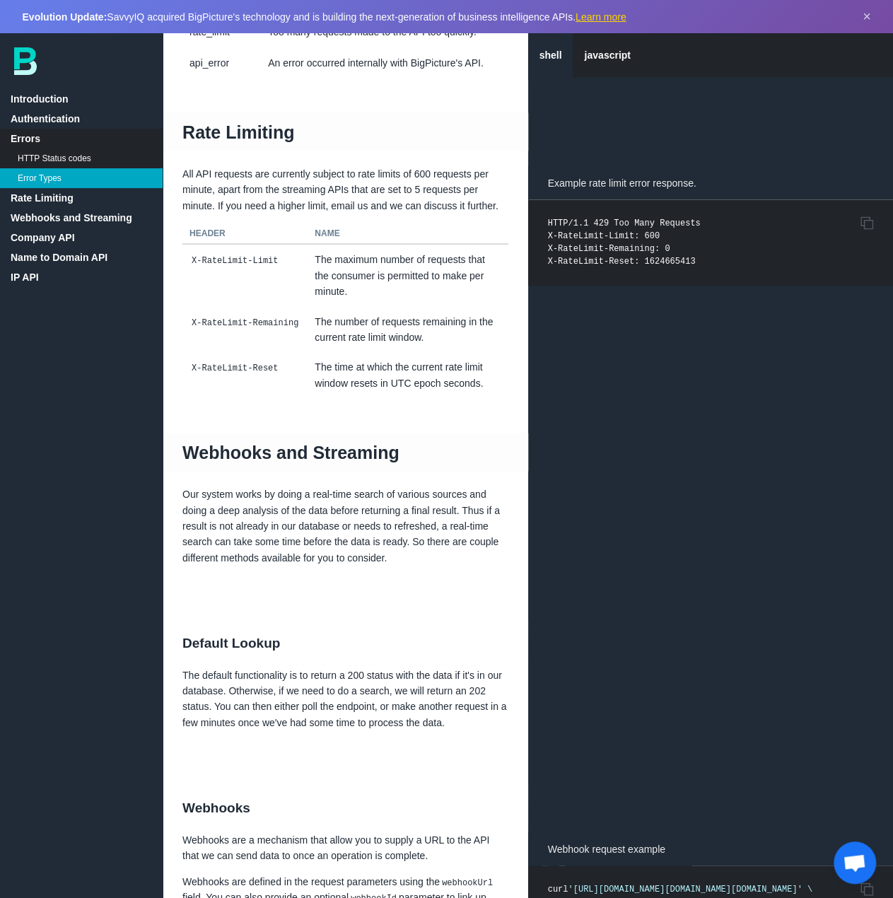
scroll to position [1205, 0]
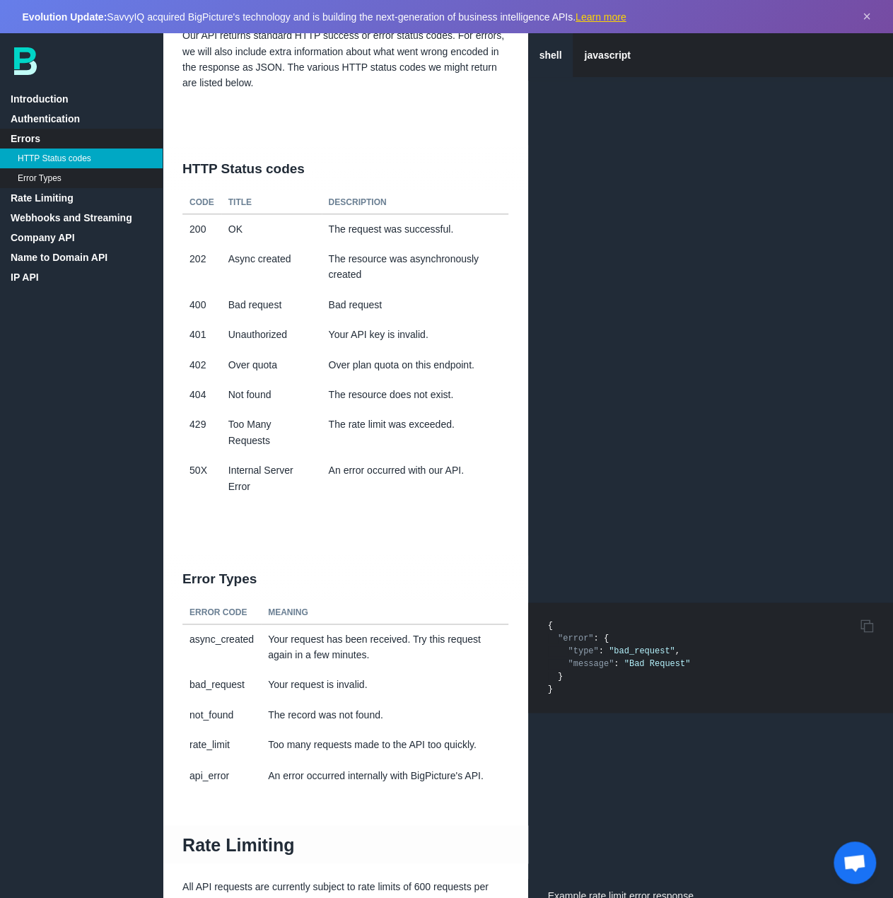
scroll to position [569, 0]
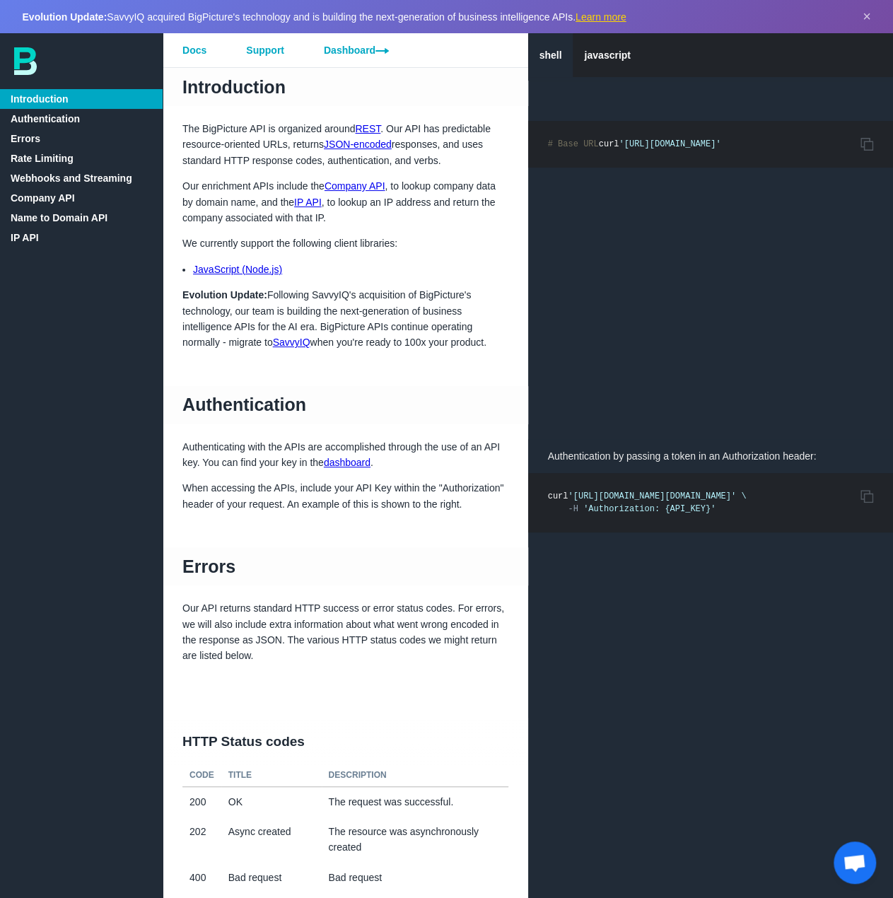
click at [47, 200] on link "Company API" at bounding box center [81, 198] width 163 height 20
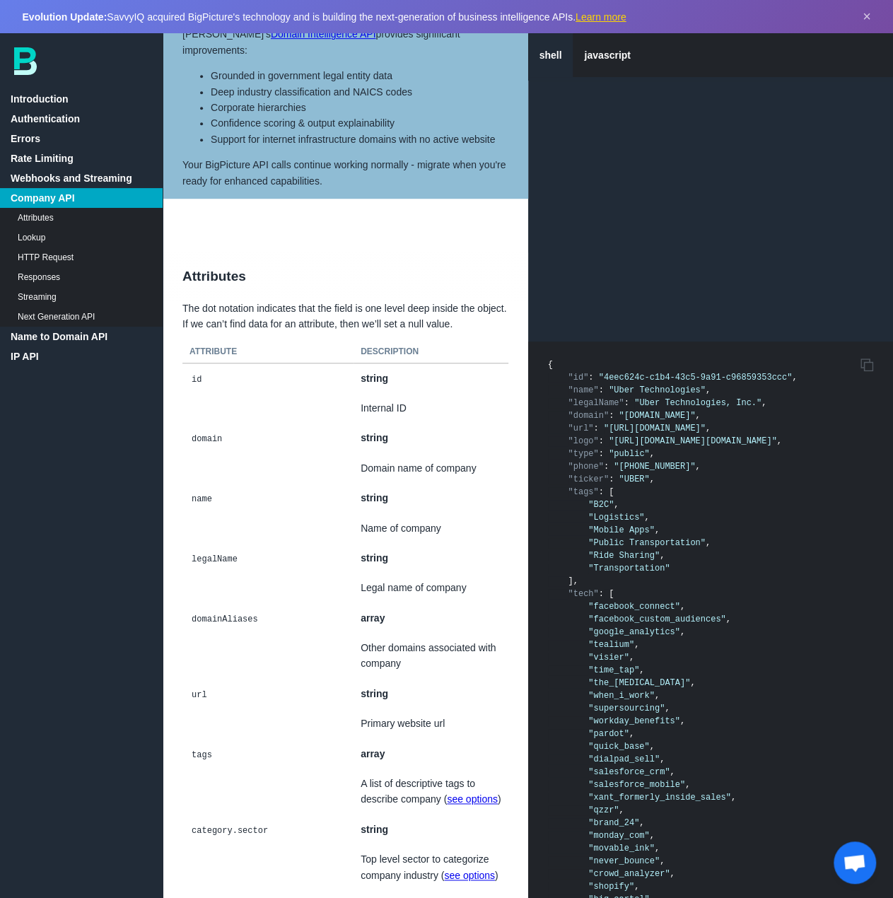
scroll to position [3044, 0]
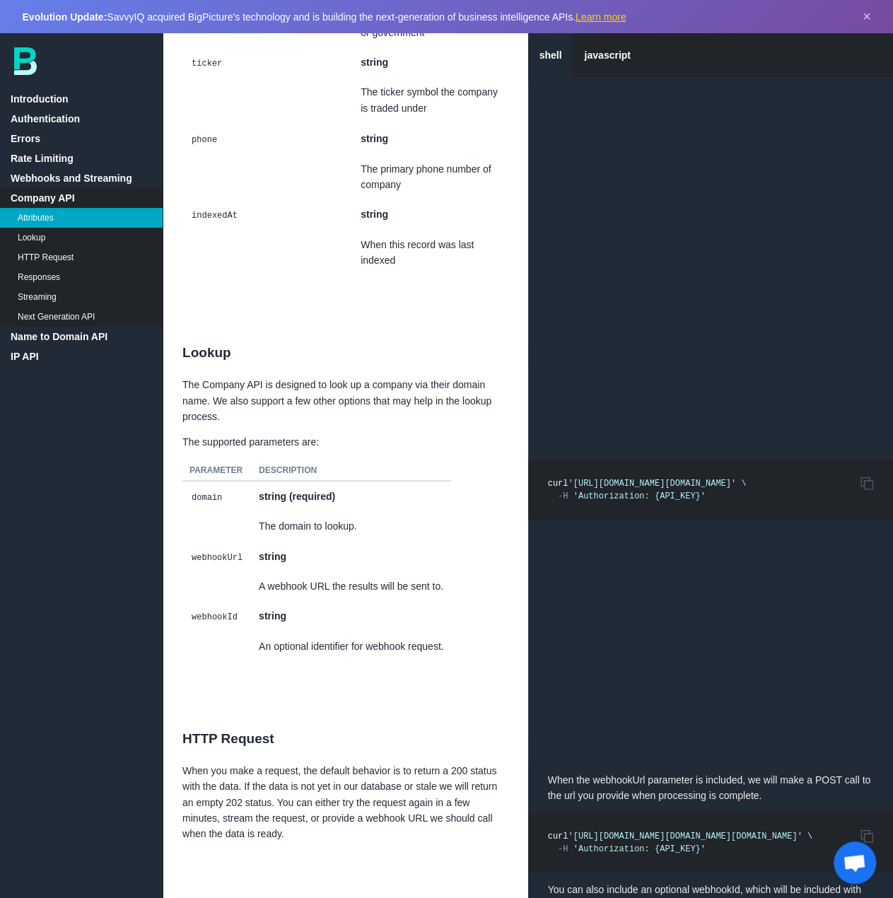
scroll to position [6793, 0]
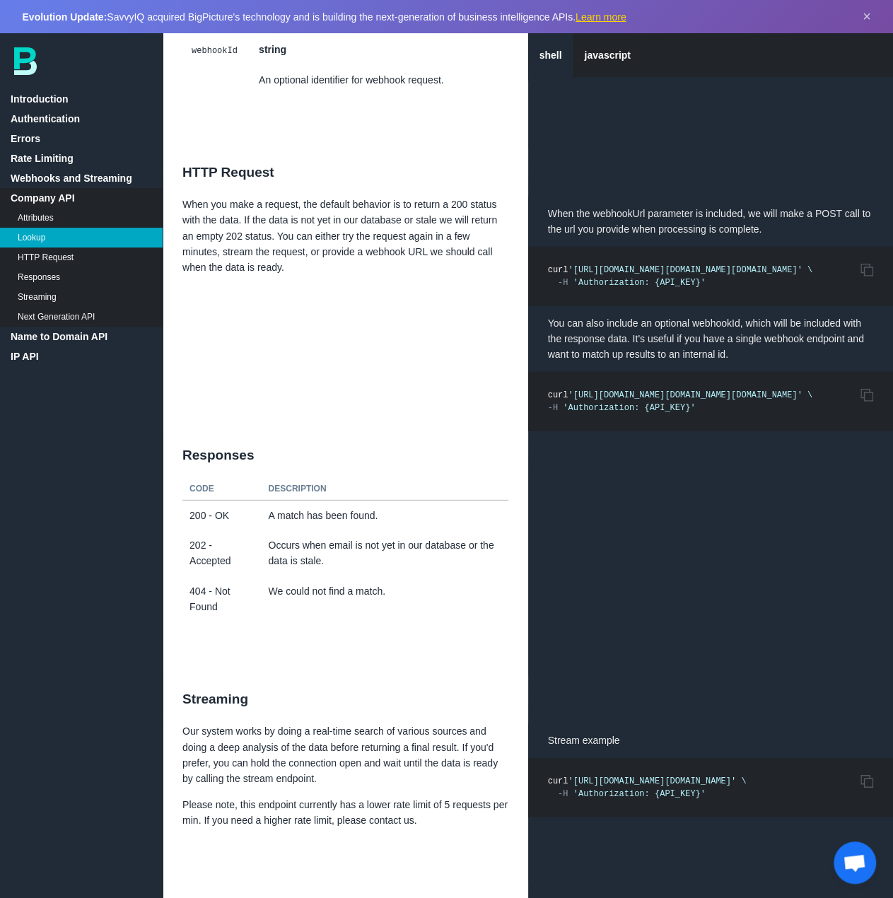
scroll to position [7359, 0]
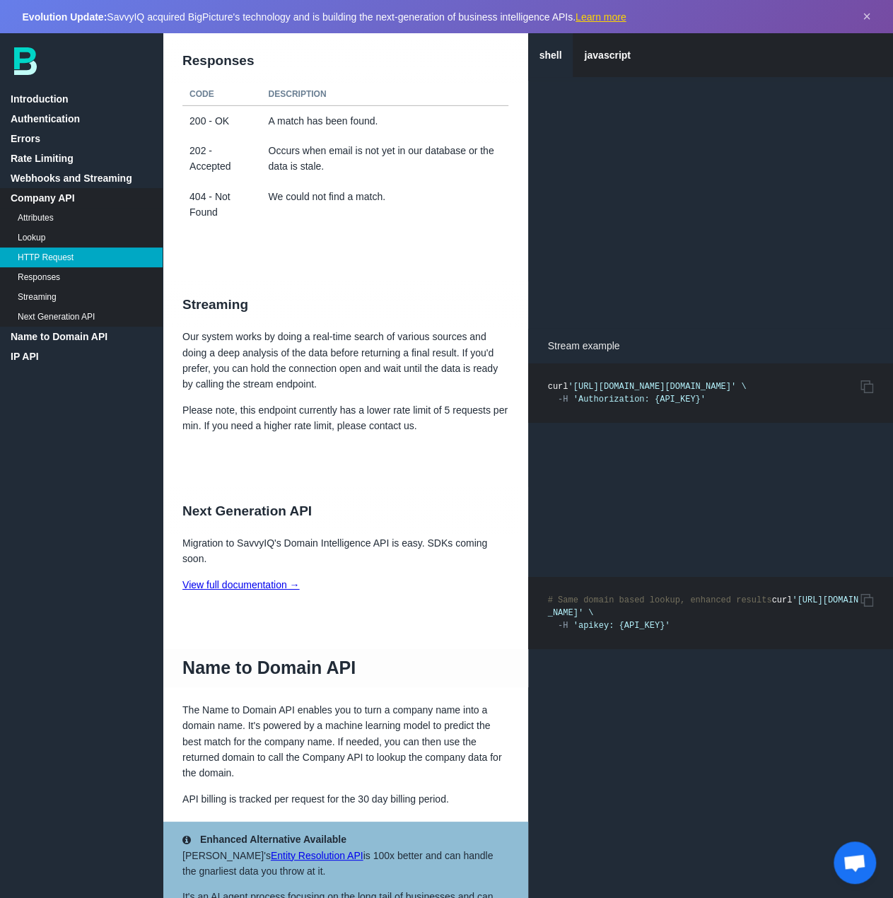
scroll to position [7571, 0]
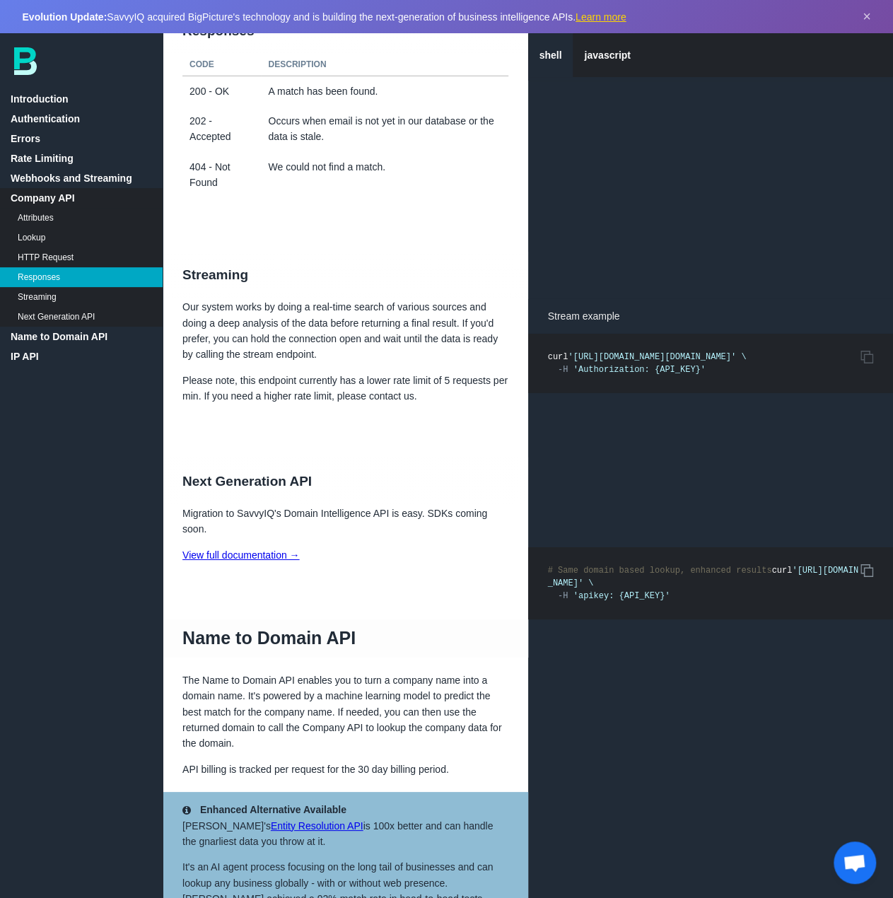
click at [865, 564] on icon "Copy to Clipboard" at bounding box center [867, 570] width 13 height 13
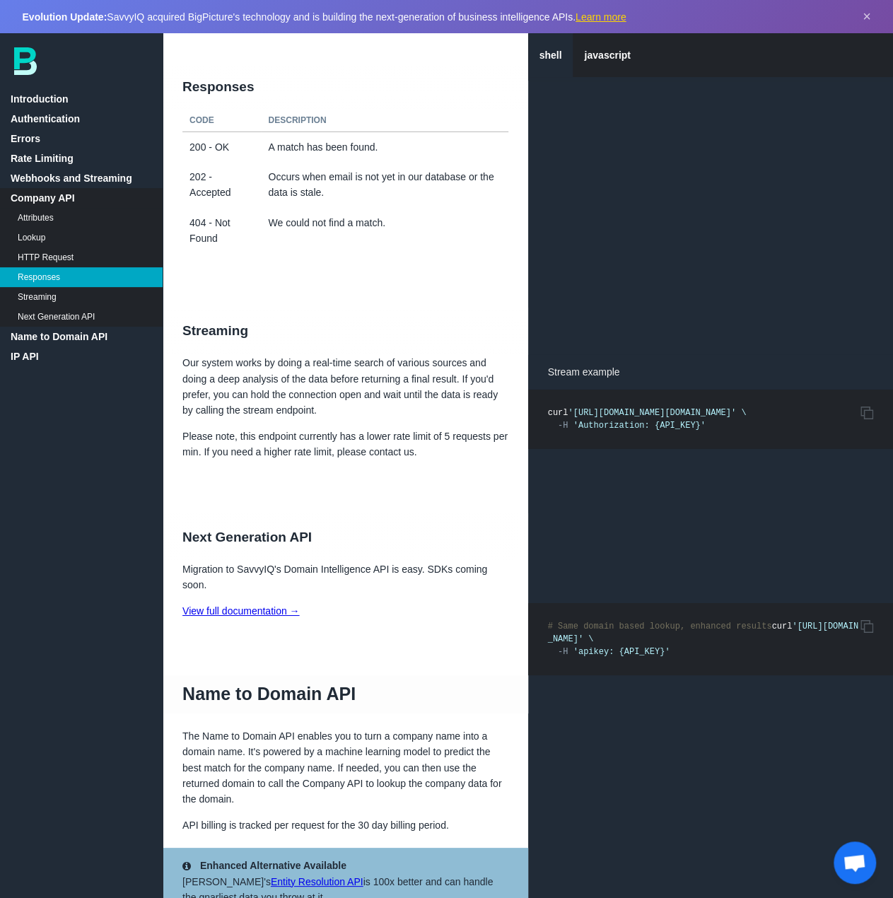
scroll to position [7429, 0]
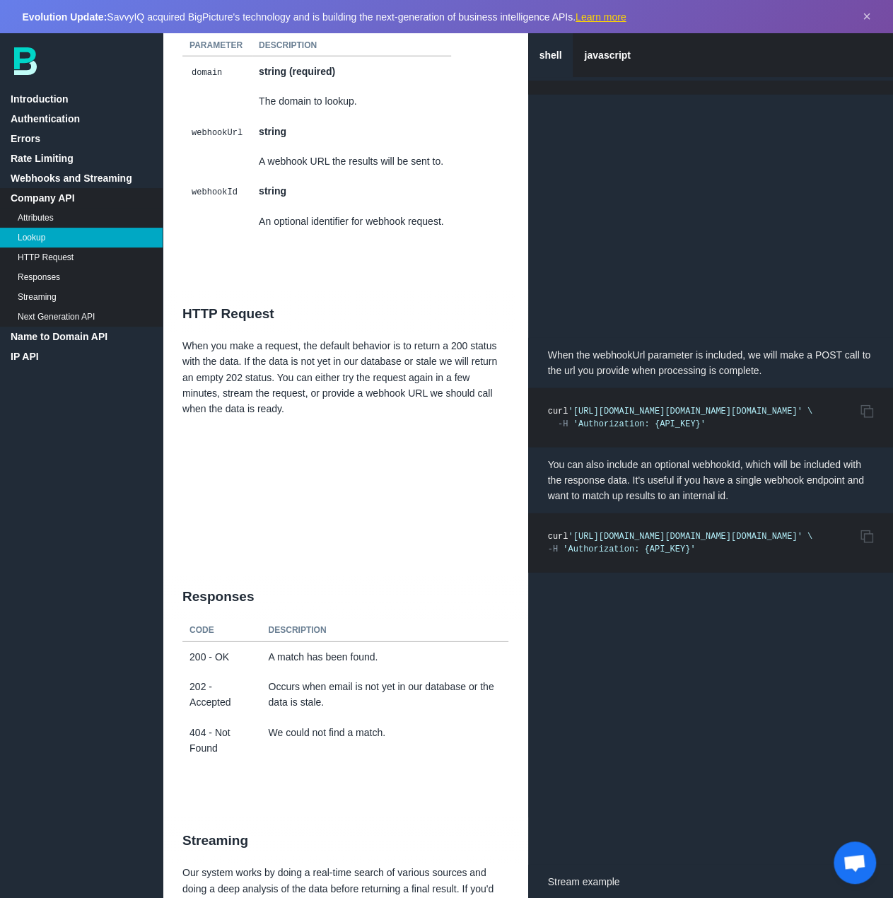
scroll to position [6934, 0]
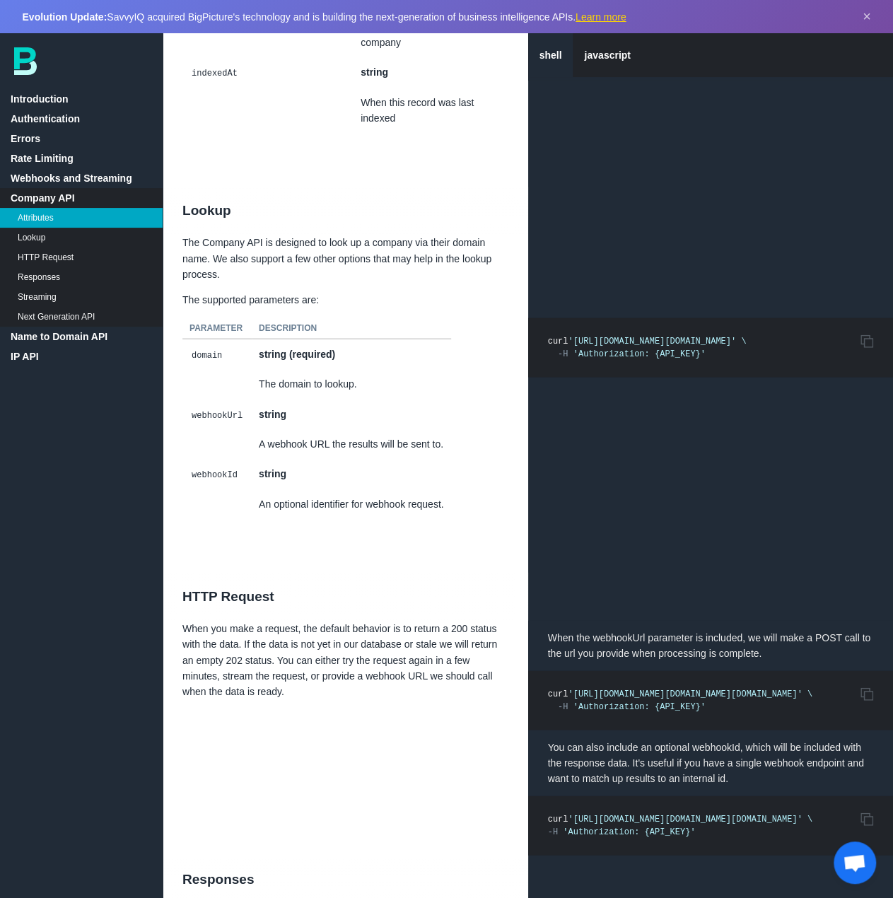
scroll to position [6863, 0]
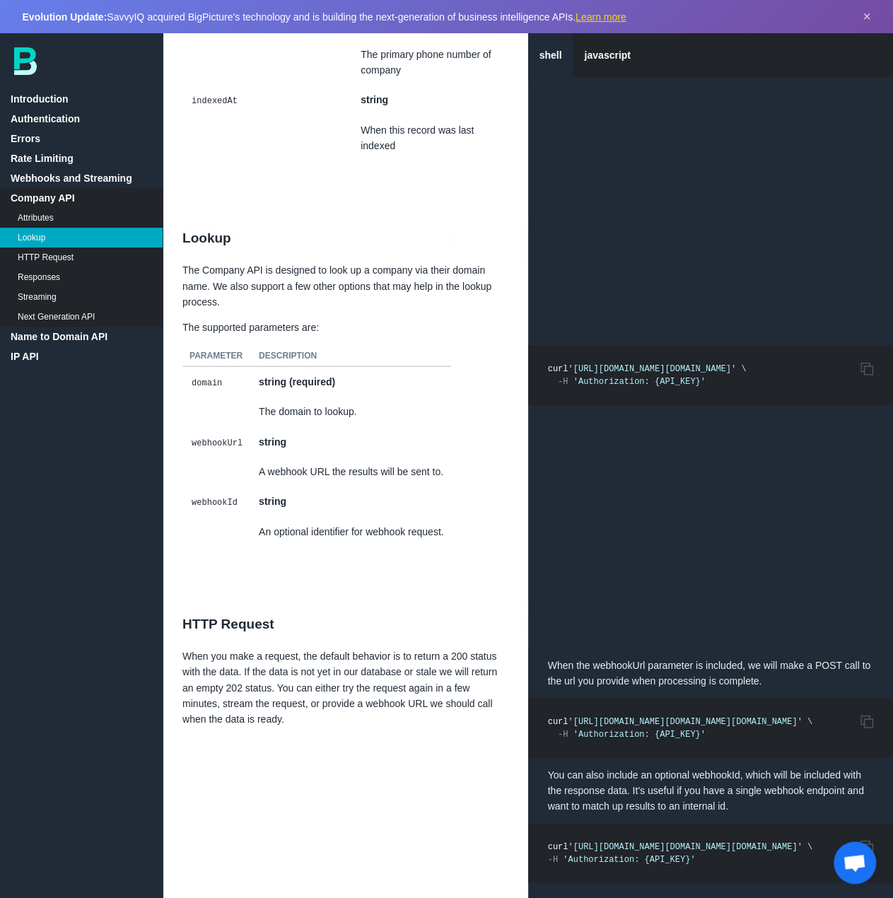
scroll to position [6581, 0]
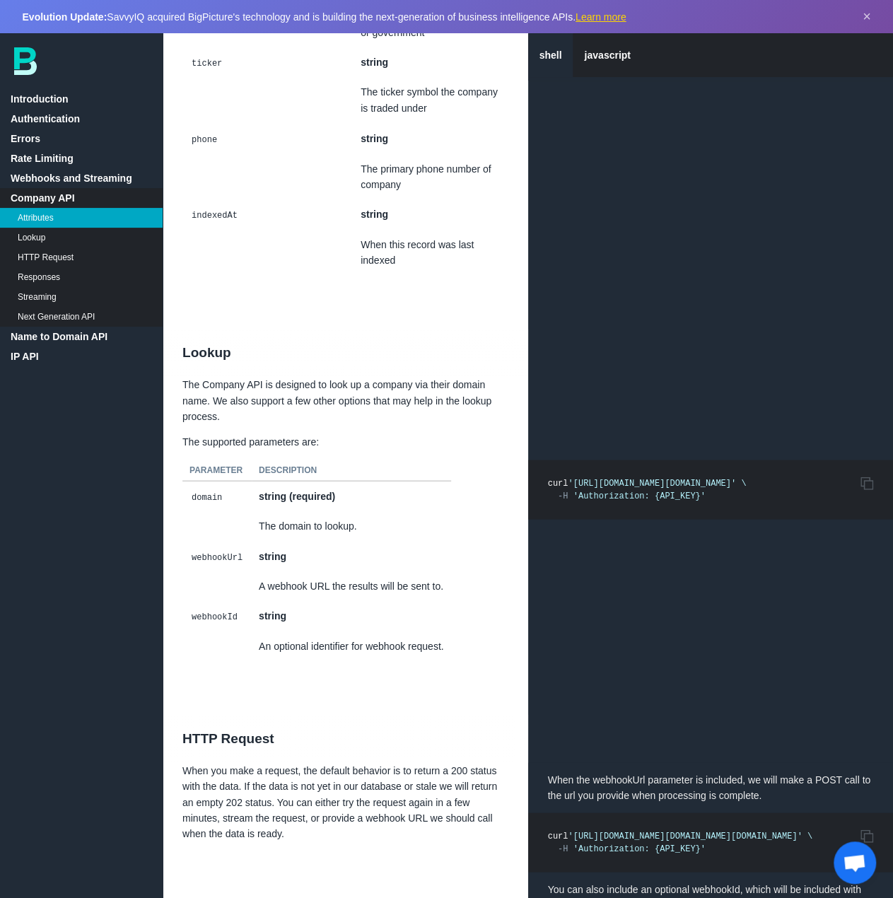
click at [47, 335] on link "Name to Domain API" at bounding box center [81, 337] width 163 height 20
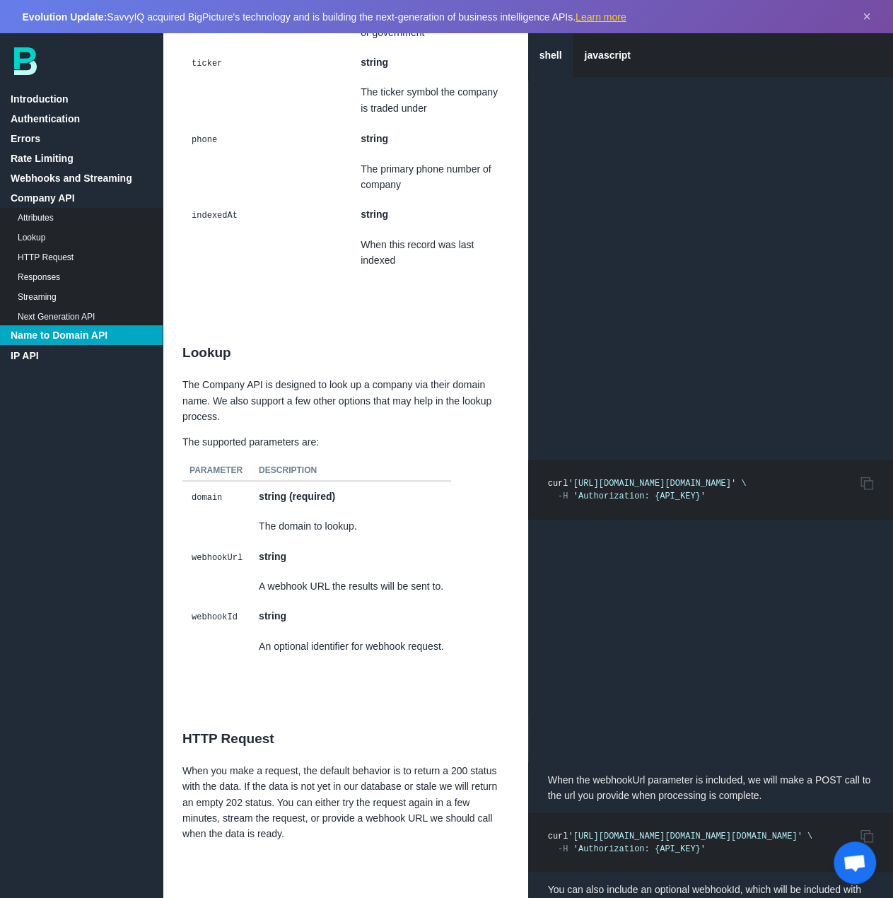
scroll to position [8131, 0]
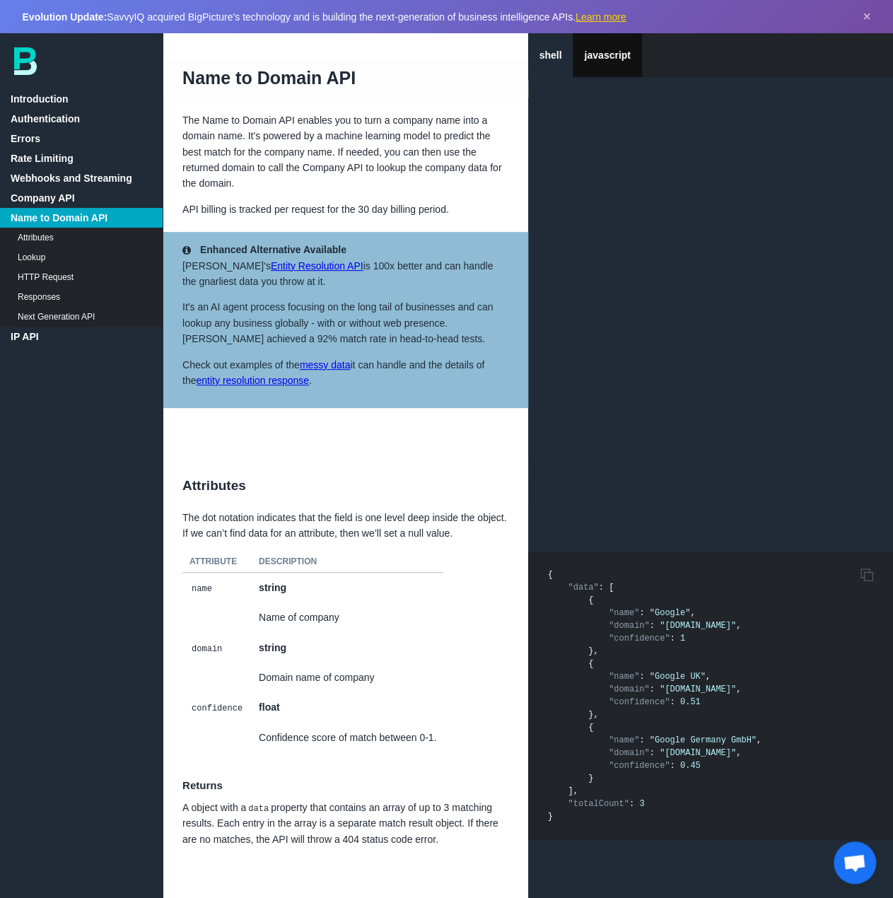
click at [601, 65] on link "javascript" at bounding box center [607, 55] width 69 height 44
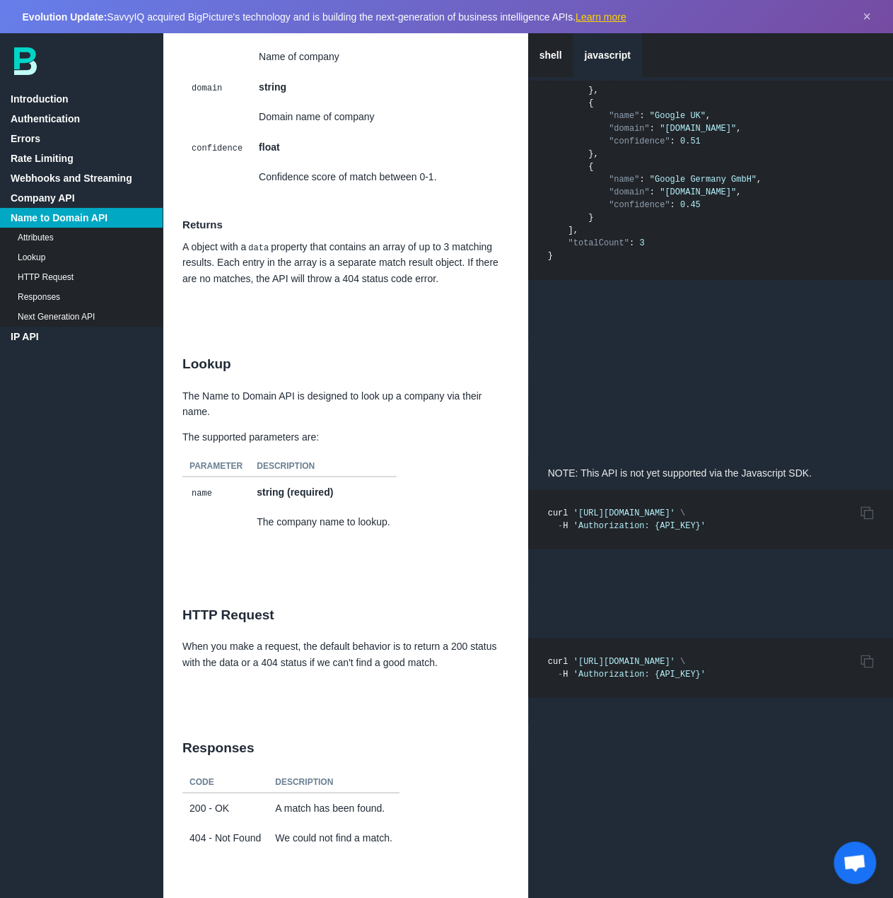
scroll to position [8958, 0]
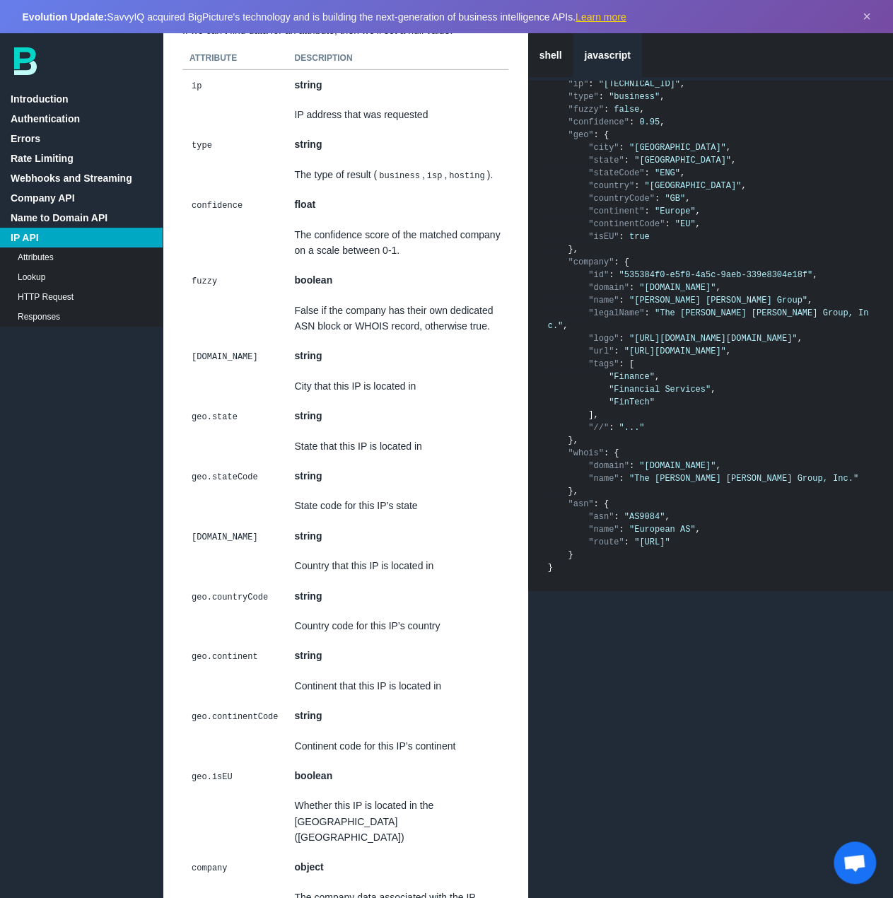
scroll to position [11114, 0]
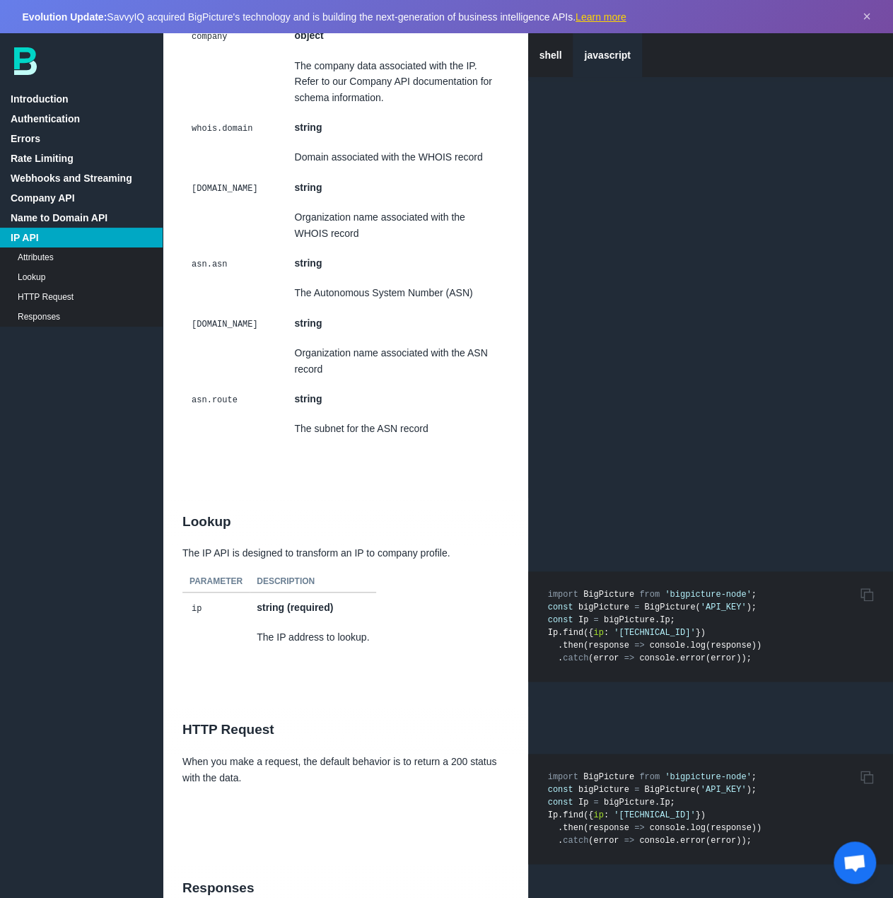
click at [62, 192] on link "Company API" at bounding box center [81, 198] width 163 height 20
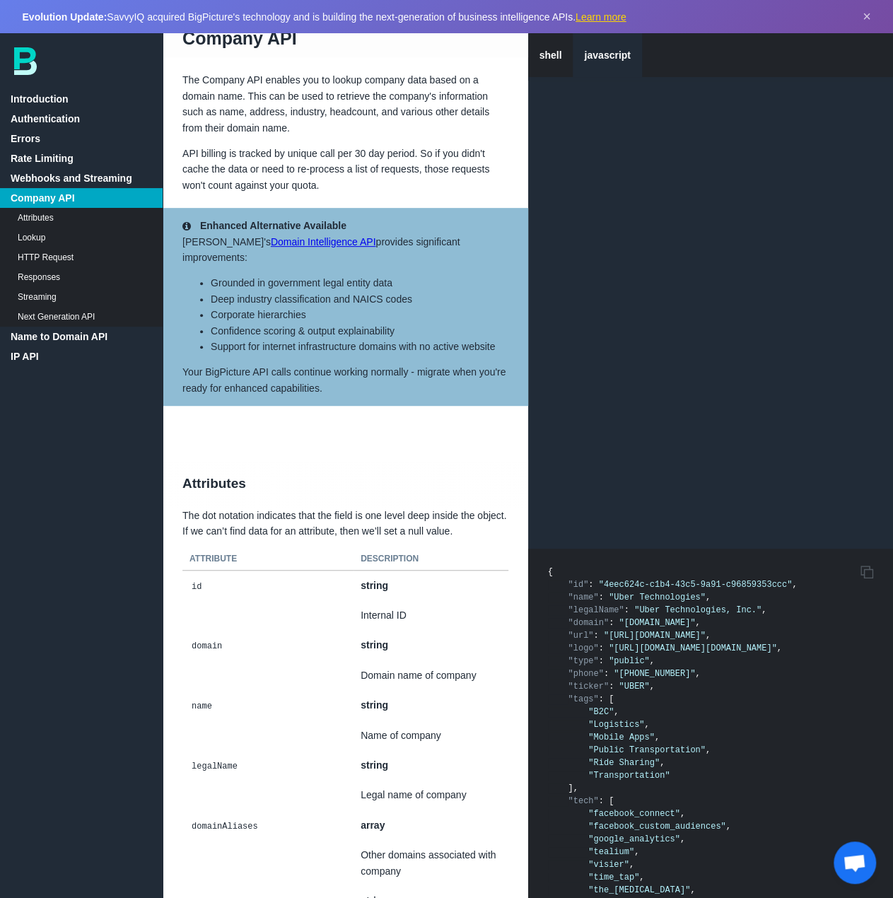
click at [38, 257] on link "HTTP Request" at bounding box center [81, 258] width 163 height 20
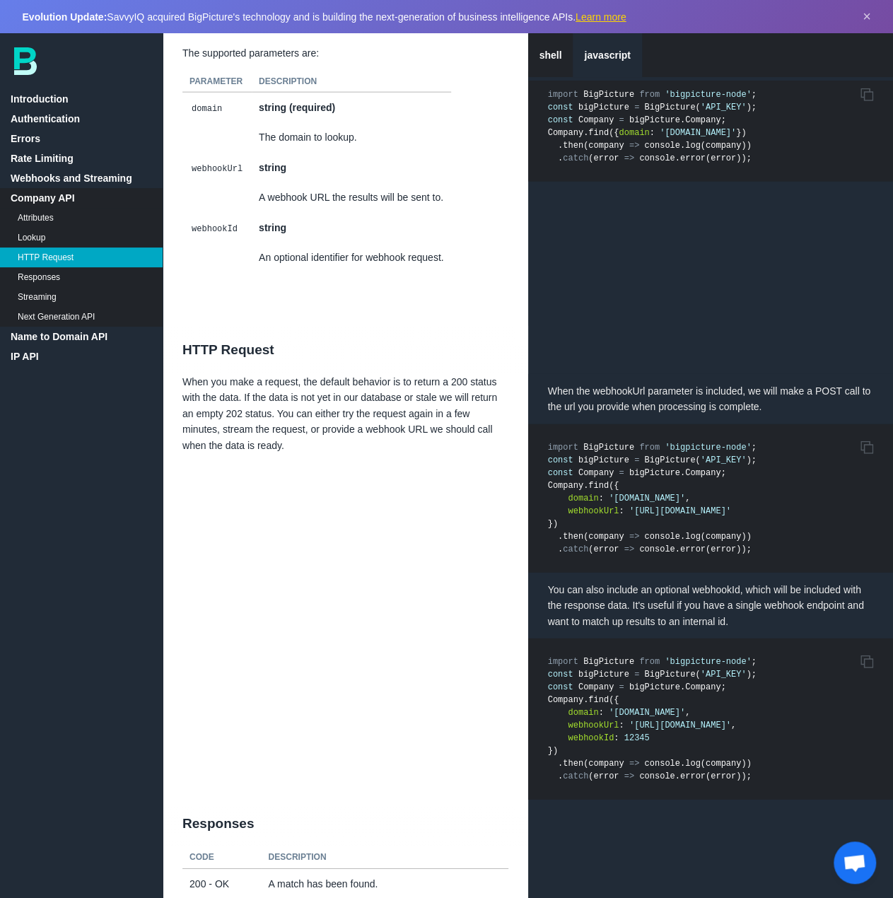
scroll to position [6987, 0]
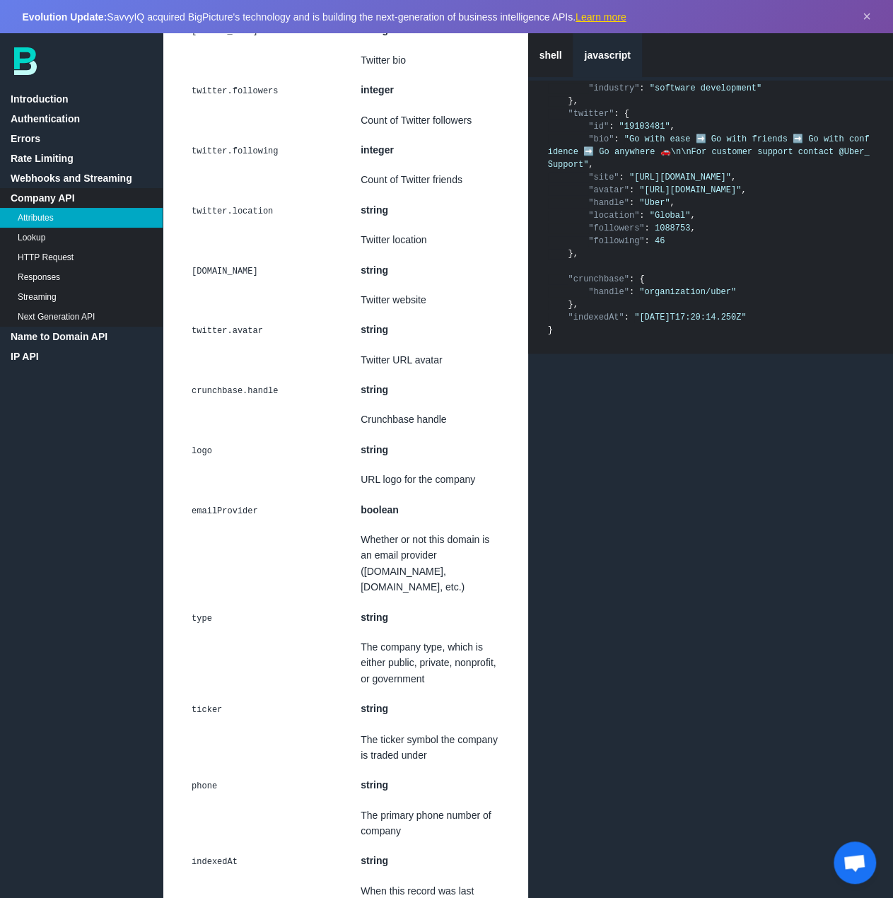
scroll to position [5926, 0]
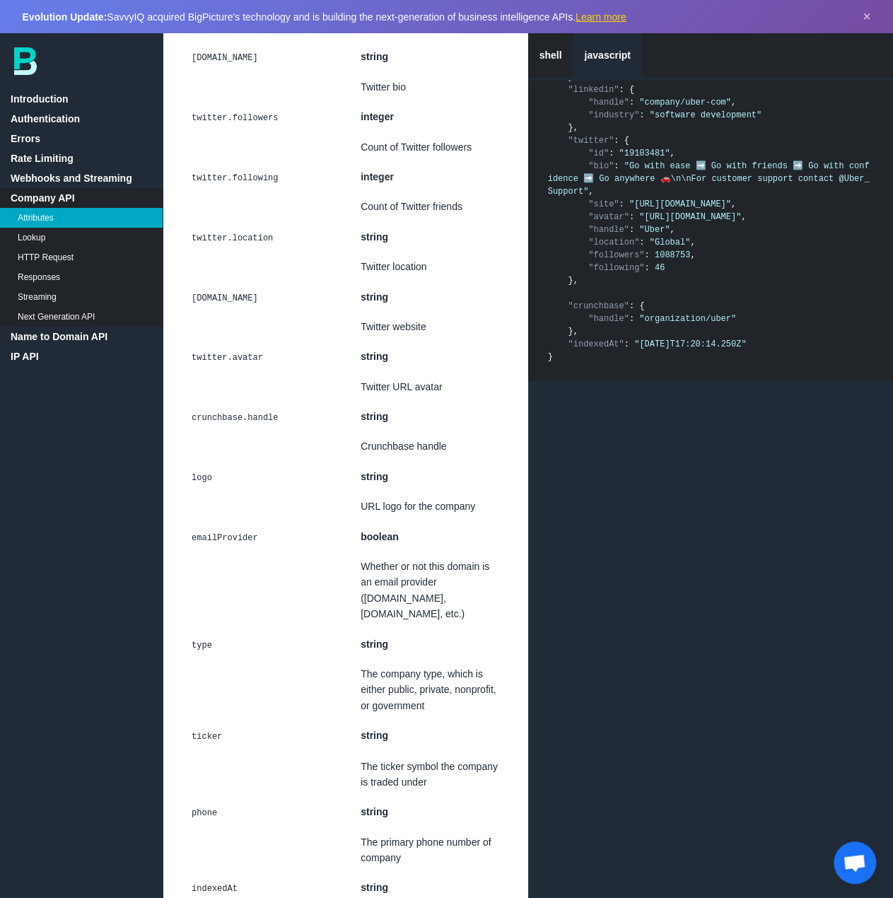
click at [600, 59] on link "javascript" at bounding box center [607, 55] width 69 height 44
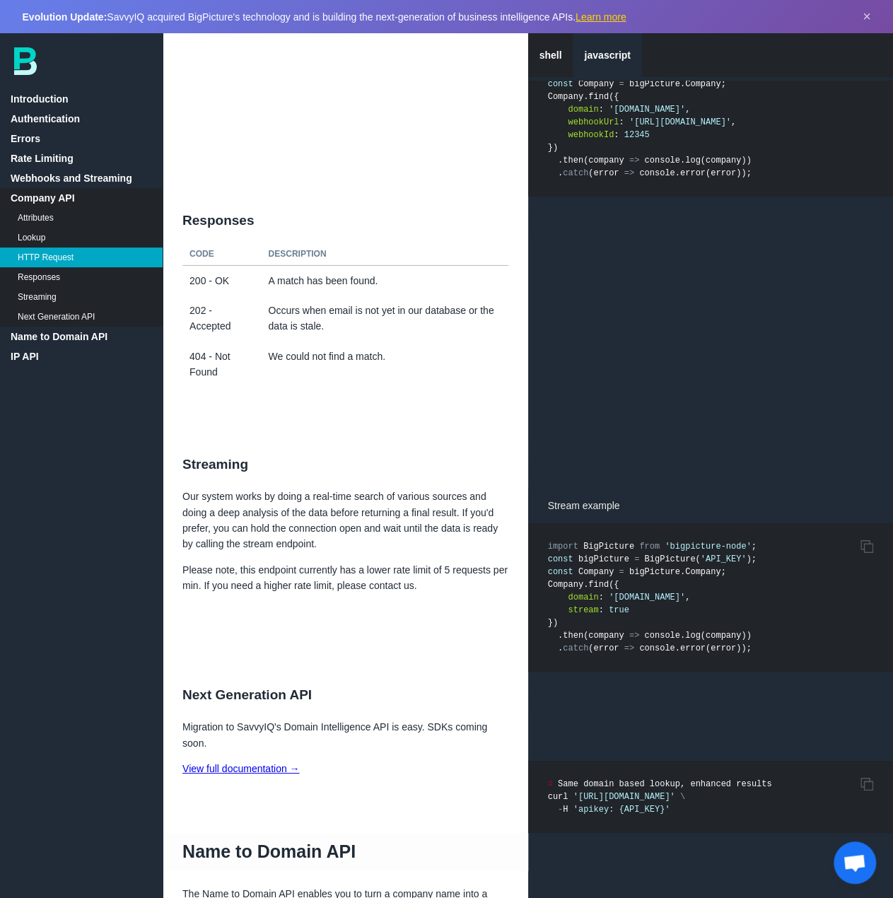
scroll to position [7714, 0]
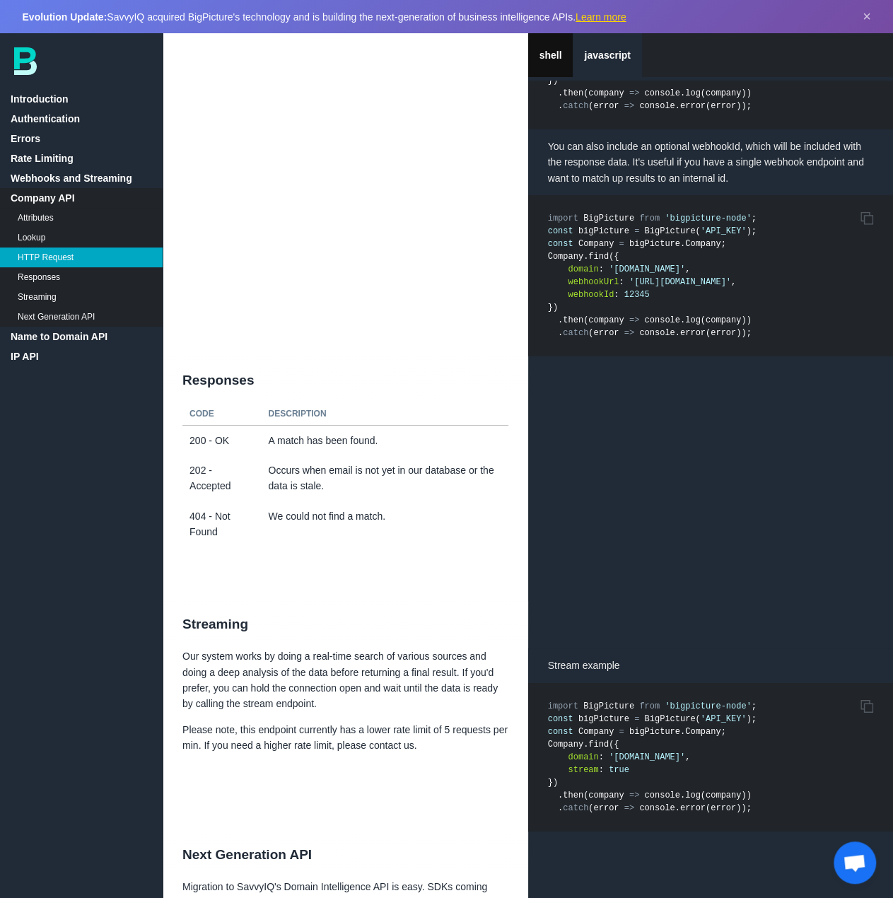
click at [560, 60] on link "shell" at bounding box center [550, 55] width 45 height 44
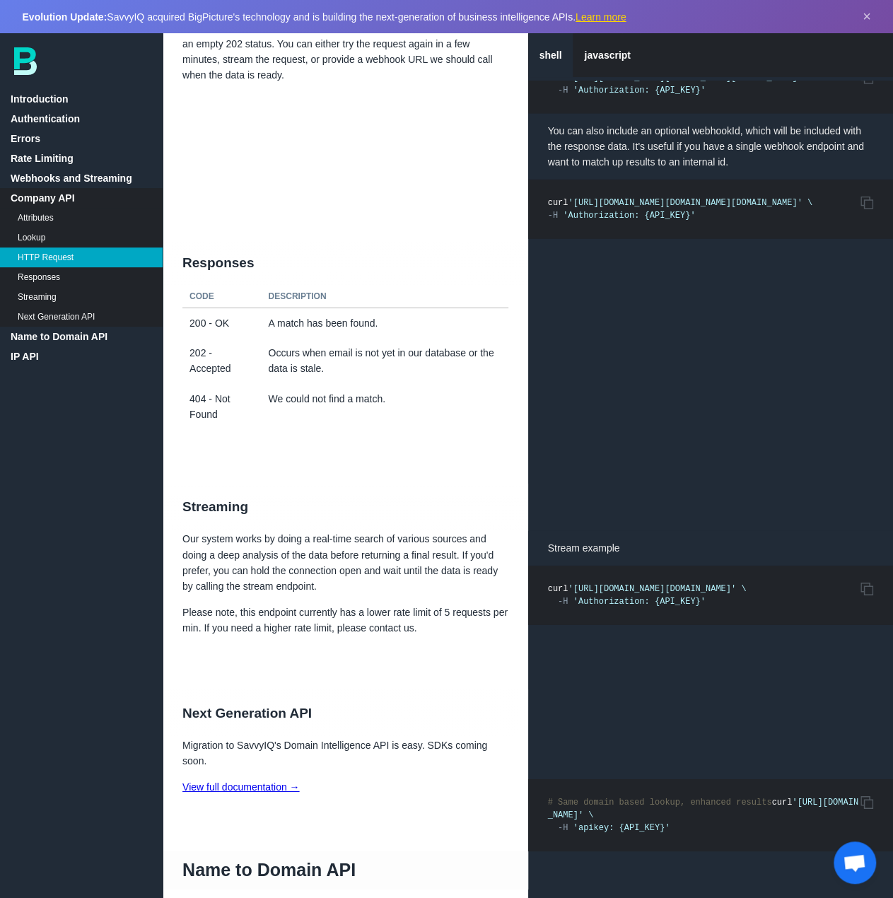
scroll to position [7268, 0]
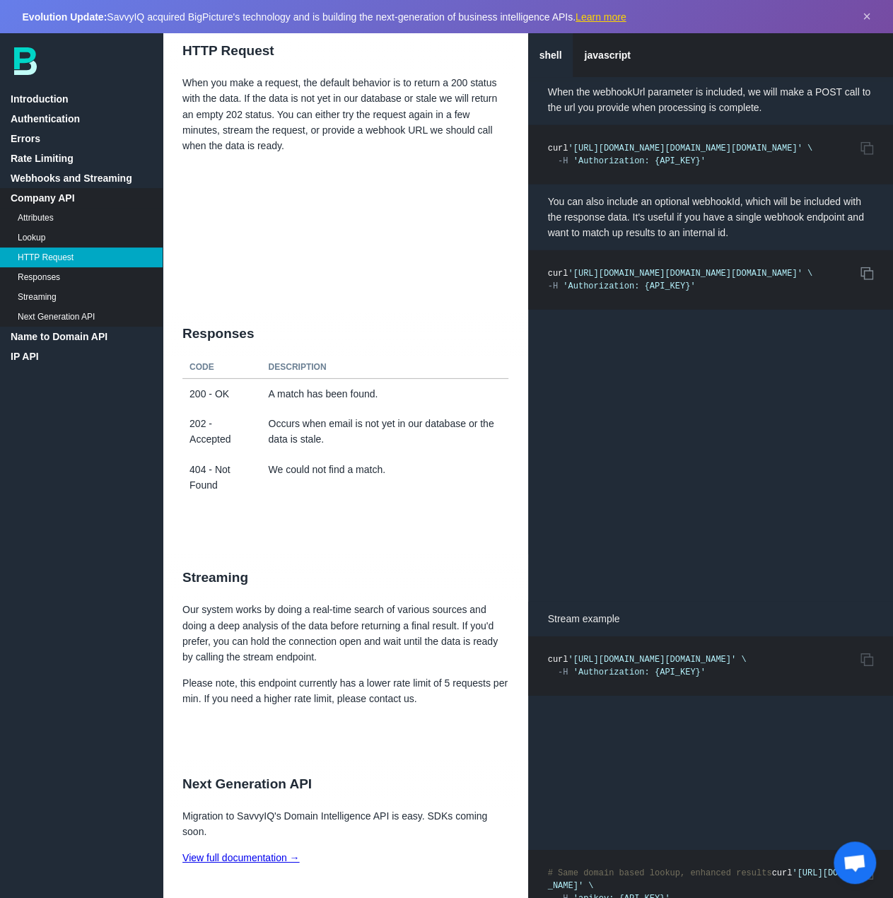
click at [866, 267] on icon at bounding box center [867, 273] width 13 height 13
click at [853, 869] on span "Open chat" at bounding box center [854, 864] width 23 height 20
click at [854, 861] on span "Open chat" at bounding box center [854, 864] width 23 height 20
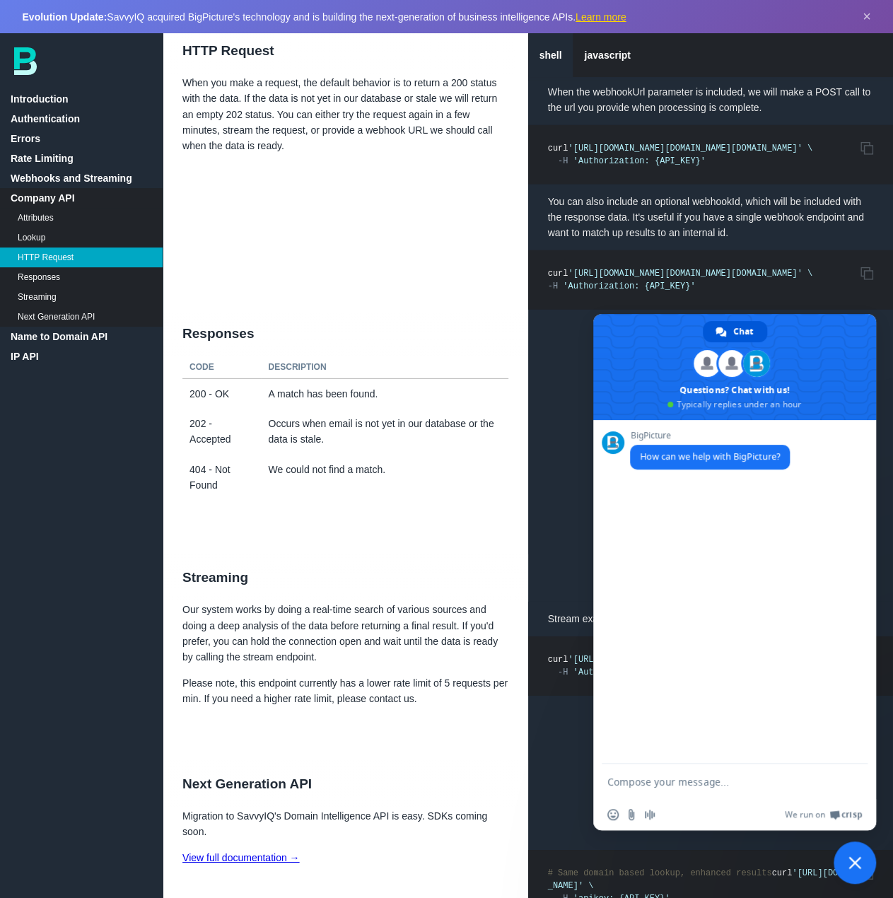
scroll to position [7480, 0]
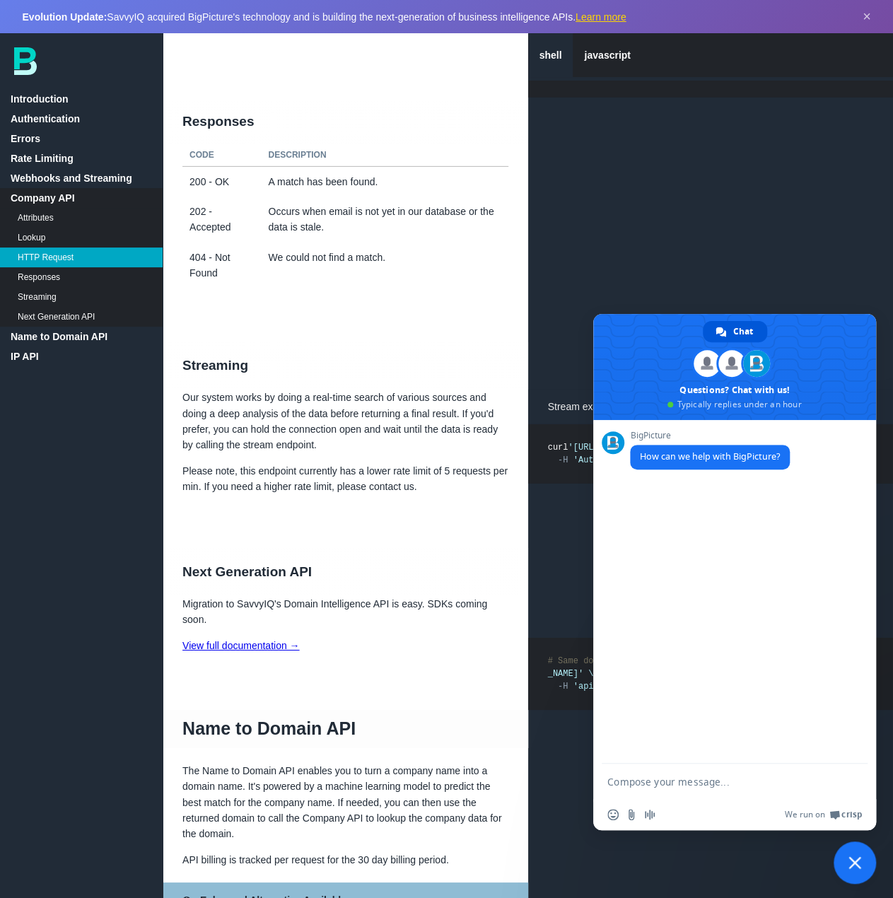
click at [856, 861] on span "Close chat" at bounding box center [855, 863] width 13 height 13
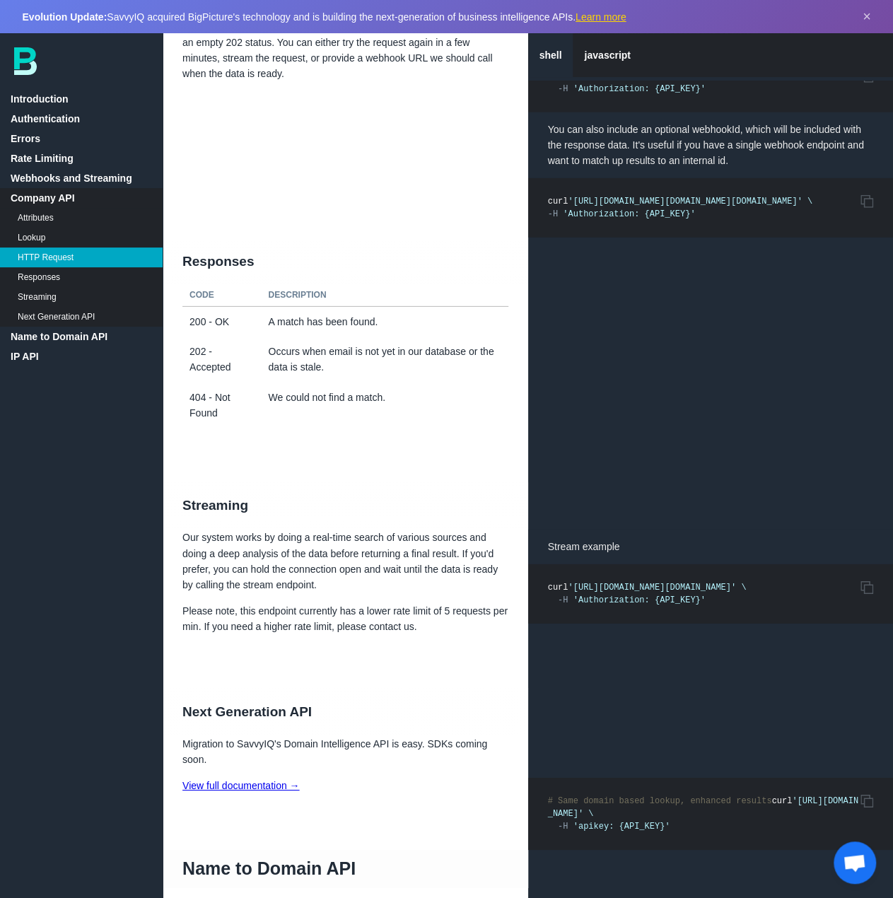
scroll to position [7339, 0]
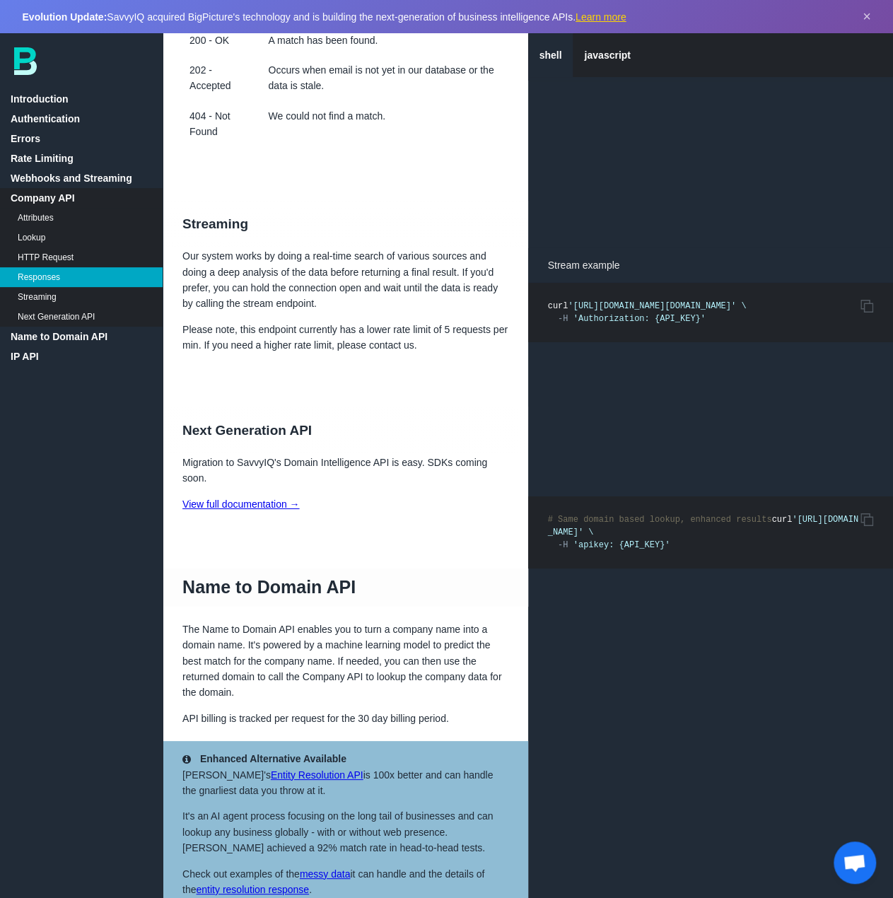
scroll to position [7905, 0]
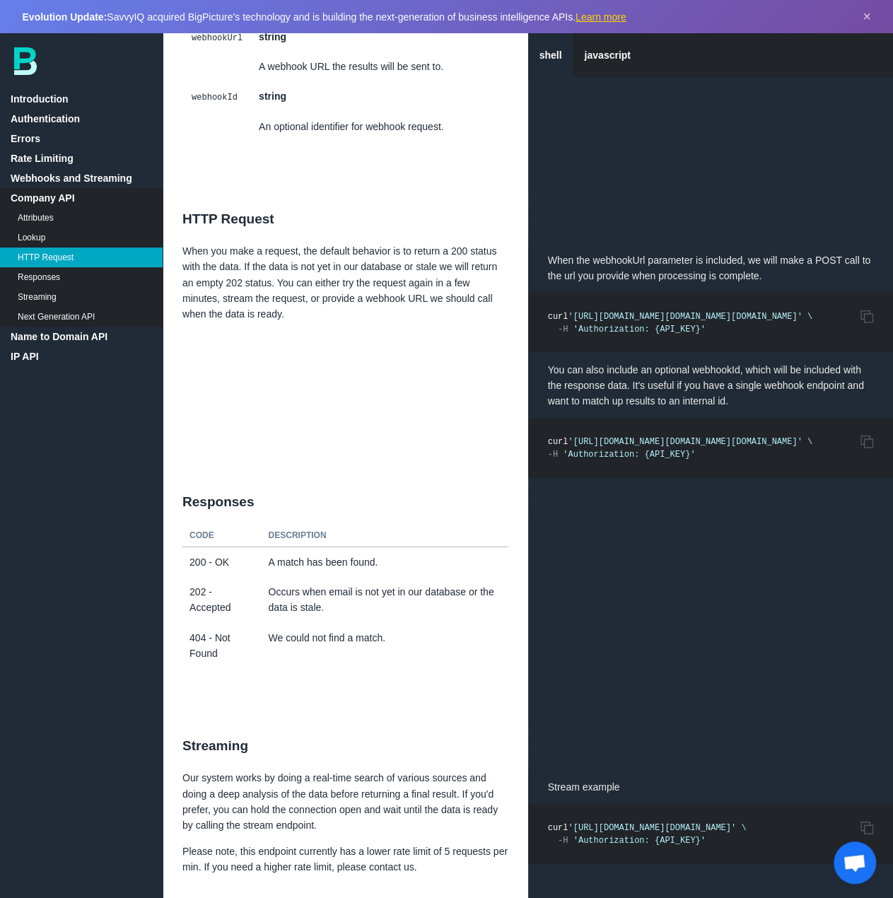
scroll to position [6985, 0]
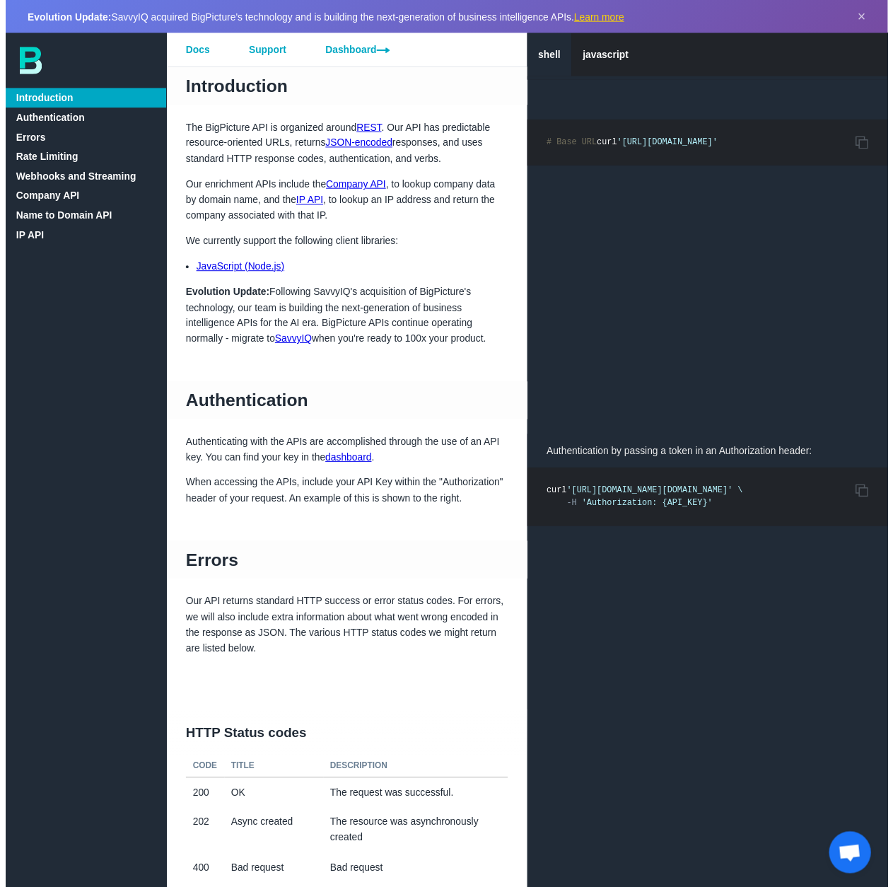
scroll to position [141, 0]
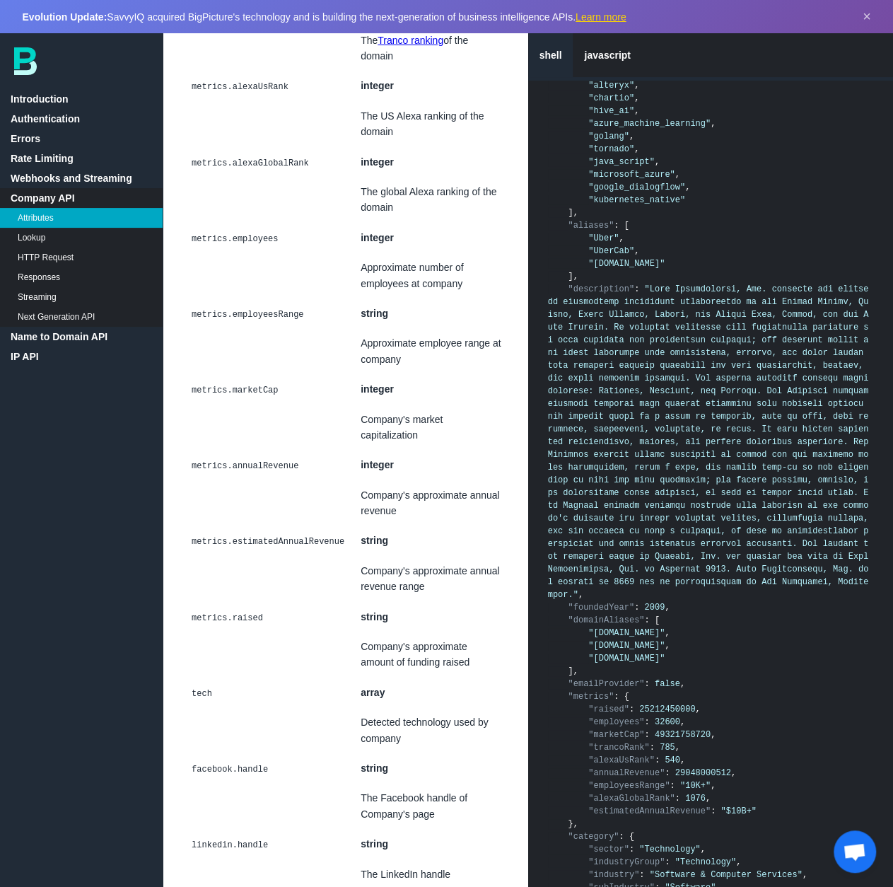
scroll to position [4810, 0]
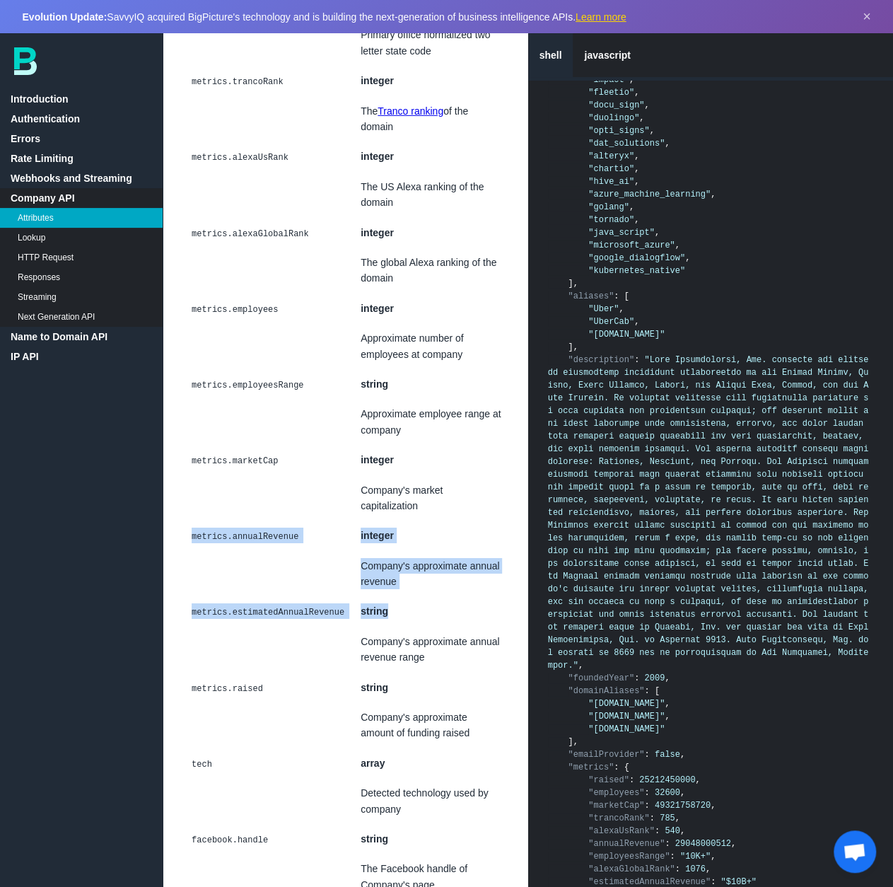
drag, startPoint x: 184, startPoint y: 468, endPoint x: 429, endPoint y: 550, distance: 258.1
click at [429, 550] on tbody "id string Internal ID domain string Domain name of company name string Name of …" at bounding box center [345, 311] width 326 height 3471
copy tbody "metrics.annualRevenue integer Company's approximate annual revenue metrics.esti…"
